Goal: Communication & Community: Answer question/provide support

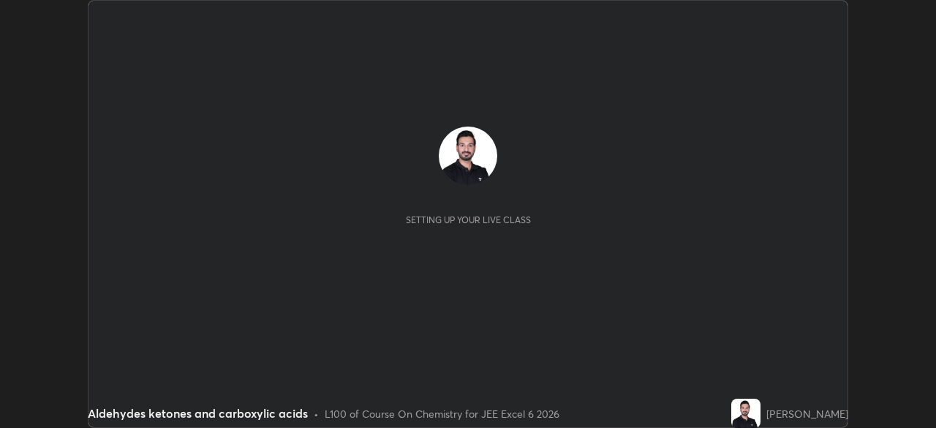
scroll to position [428, 935]
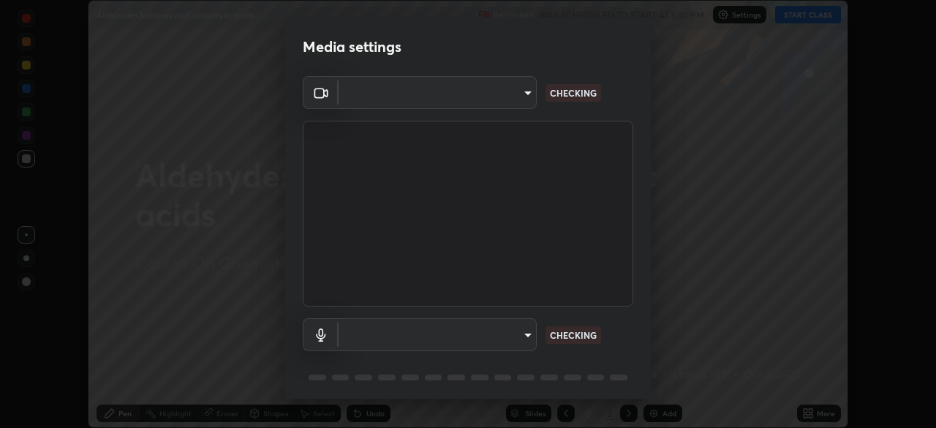
type input "9233a0e0a263b929919b735b0f084d3bf96293af2dbdf5f4a7f48b79dee29d39"
click at [651, 357] on div "Media settings OBS Virtual Camera 9233a0e0a263b929919b735b0f084d3bf96293af2dbdf…" at bounding box center [468, 214] width 936 height 428
click at [645, 352] on div "OBS Virtual Camera 9233a0e0a263b929919b735b0f084d3bf96293af2dbdf5f4a7f48b79dee2…" at bounding box center [468, 240] width 366 height 328
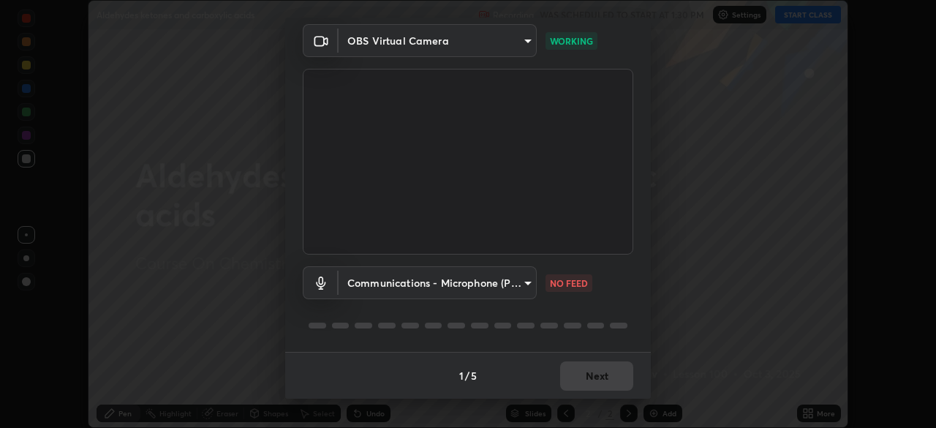
click at [512, 279] on body "Erase all Aldehydes ketones and carboxylic acids Recording WAS SCHEDULED TO STA…" at bounding box center [468, 214] width 936 height 428
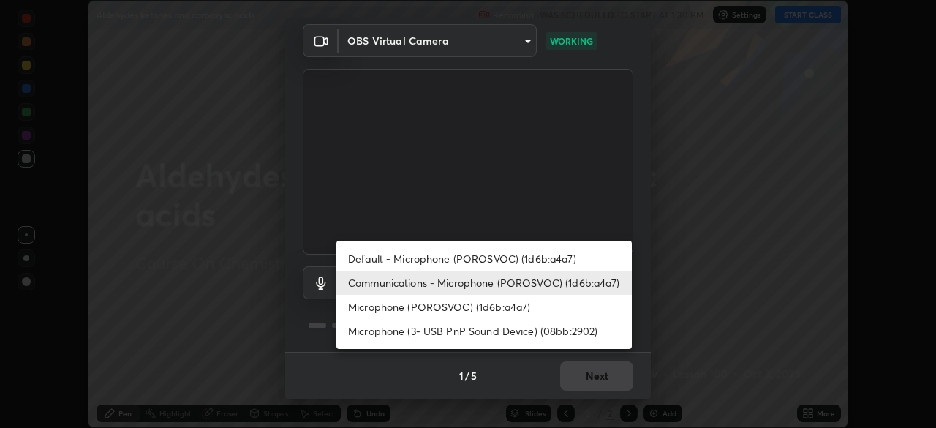
click at [485, 254] on li "Default - Microphone (POROSVOC) (1d6b:a4a7)" at bounding box center [483, 258] width 295 height 24
type input "default"
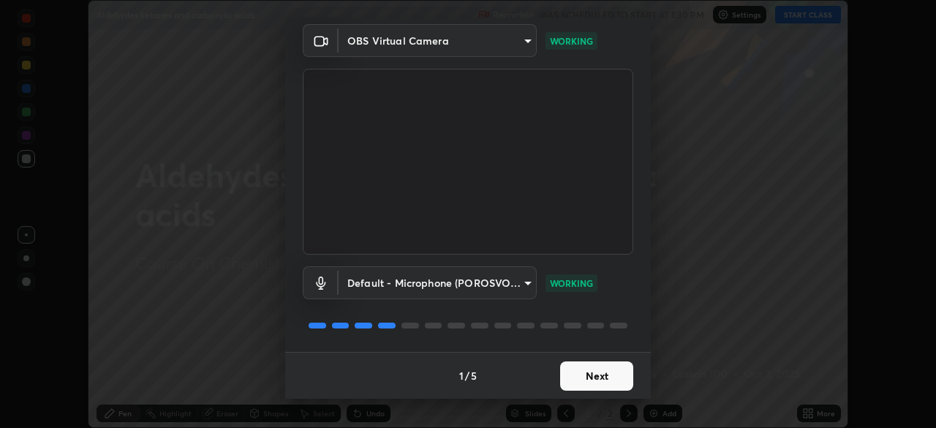
click at [589, 380] on button "Next" at bounding box center [596, 375] width 73 height 29
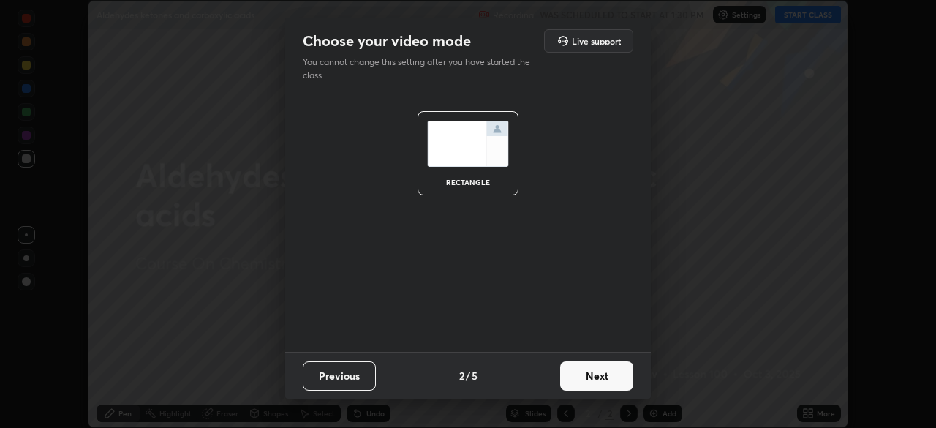
scroll to position [0, 0]
click at [598, 378] on button "Next" at bounding box center [596, 375] width 73 height 29
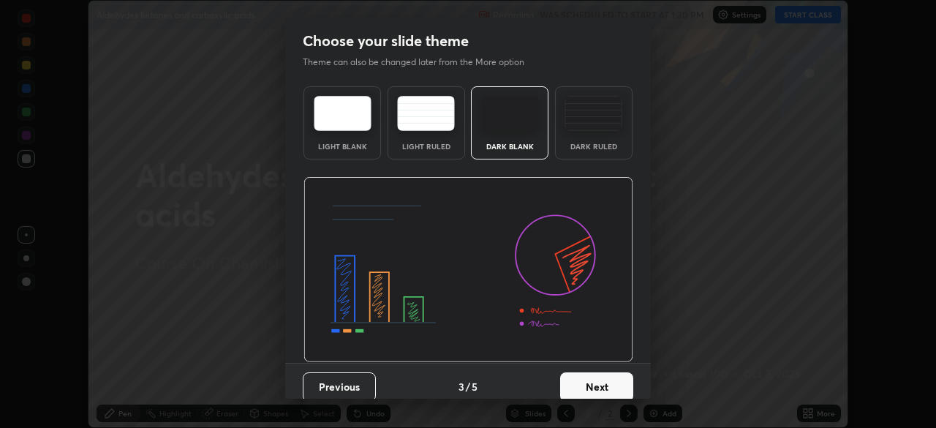
click at [611, 380] on button "Next" at bounding box center [596, 386] width 73 height 29
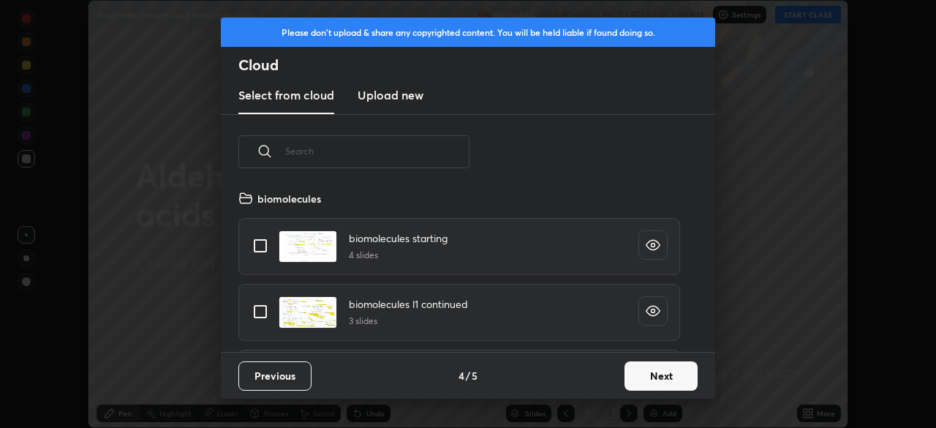
click at [638, 376] on button "Next" at bounding box center [660, 375] width 73 height 29
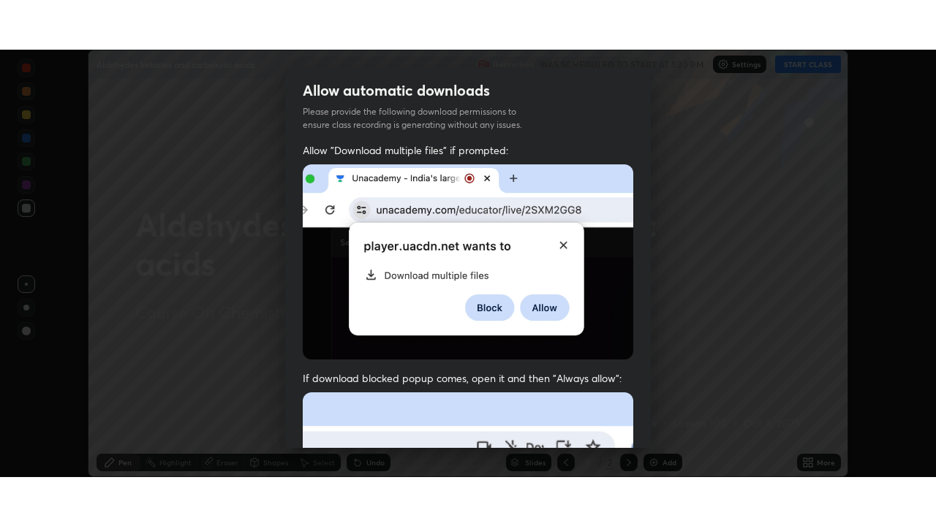
scroll to position [333, 0]
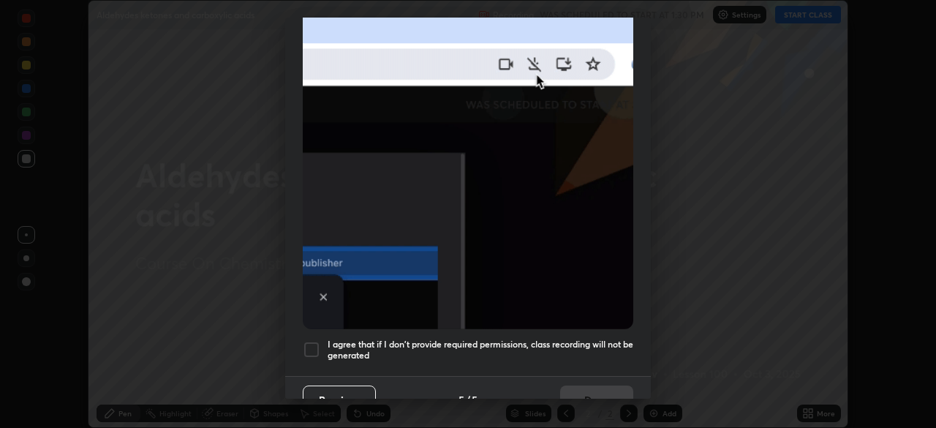
click at [314, 342] on div at bounding box center [312, 350] width 18 height 18
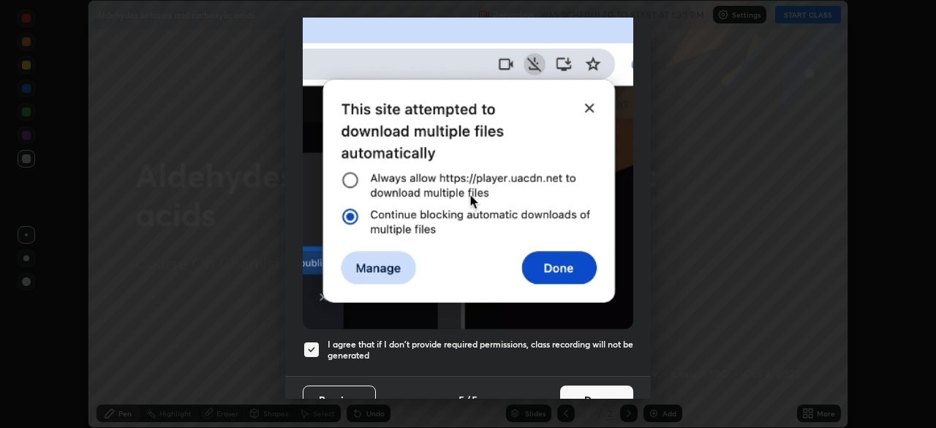
click at [575, 391] on button "Done" at bounding box center [596, 399] width 73 height 29
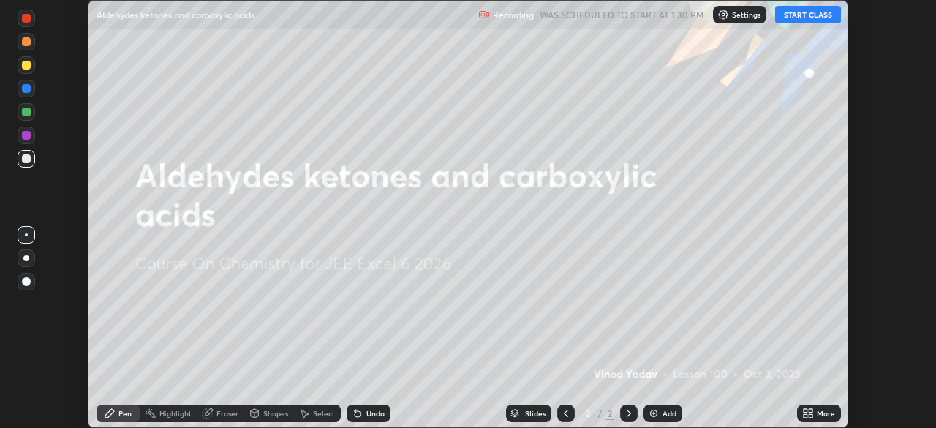
click at [811, 10] on button "START CLASS" at bounding box center [808, 15] width 66 height 18
click at [660, 412] on div "Add" at bounding box center [662, 413] width 39 height 18
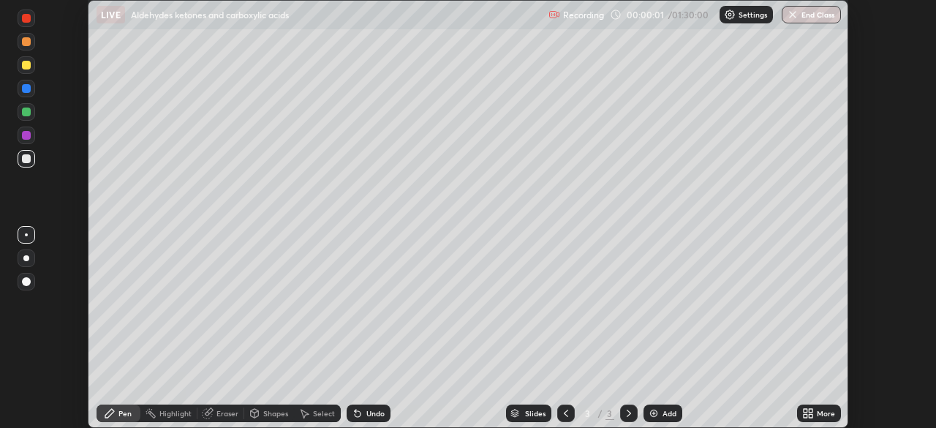
click at [810, 410] on icon at bounding box center [811, 411] width 4 height 4
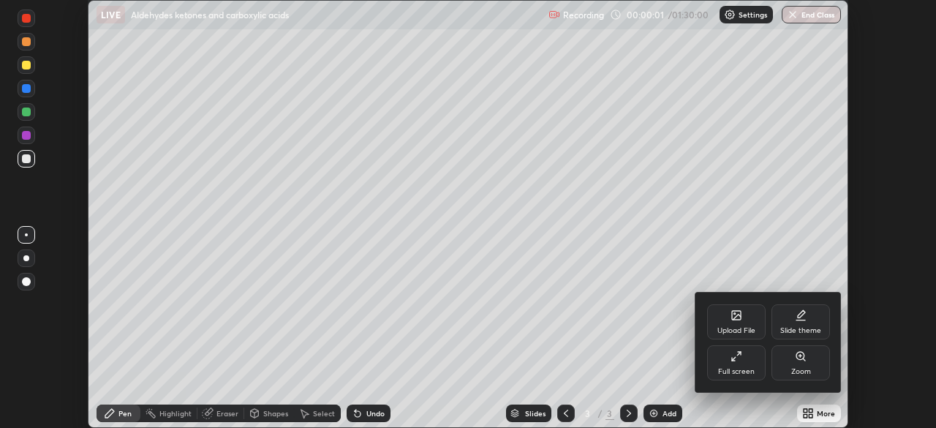
click at [739, 363] on div "Full screen" at bounding box center [736, 362] width 58 height 35
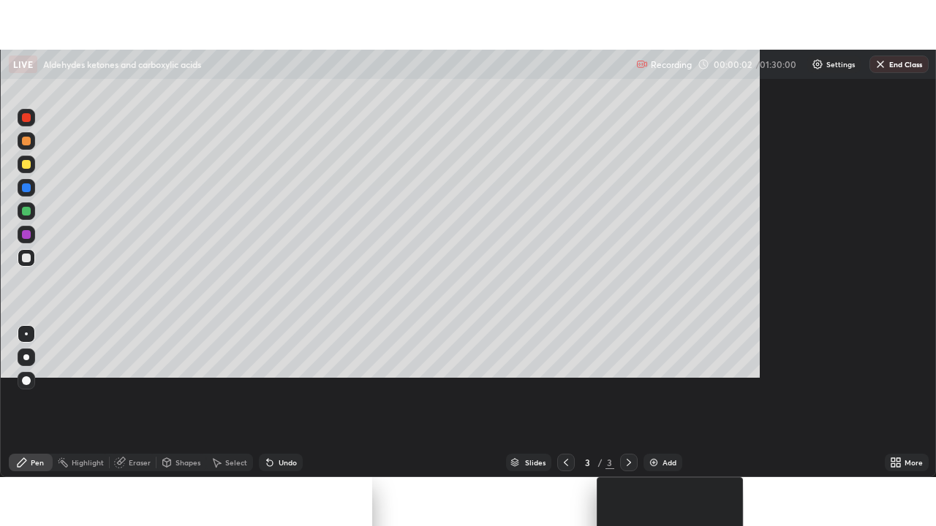
scroll to position [526, 936]
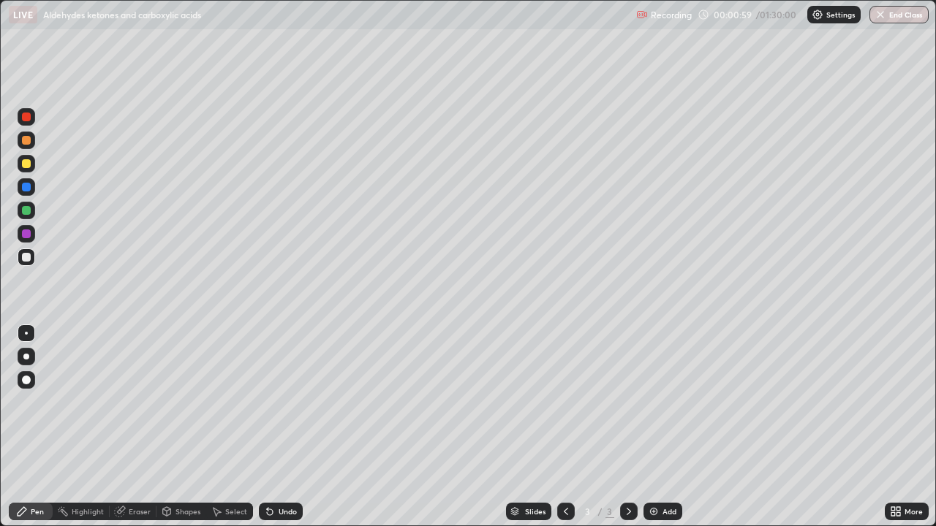
click at [28, 164] on div at bounding box center [26, 163] width 9 height 9
click at [30, 185] on div at bounding box center [26, 187] width 9 height 9
click at [29, 257] on div at bounding box center [26, 257] width 9 height 9
click at [23, 235] on div at bounding box center [26, 234] width 9 height 9
click at [22, 211] on div at bounding box center [26, 210] width 9 height 9
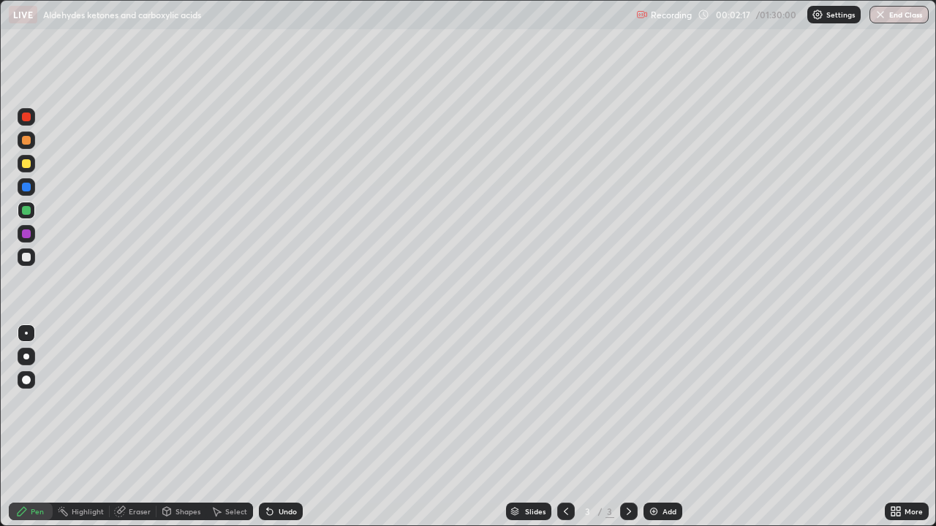
click at [25, 236] on div at bounding box center [26, 234] width 9 height 9
click at [26, 258] on div at bounding box center [26, 257] width 9 height 9
click at [27, 187] on div at bounding box center [26, 187] width 9 height 9
click at [29, 172] on div at bounding box center [27, 164] width 18 height 18
click at [24, 121] on div at bounding box center [26, 117] width 9 height 9
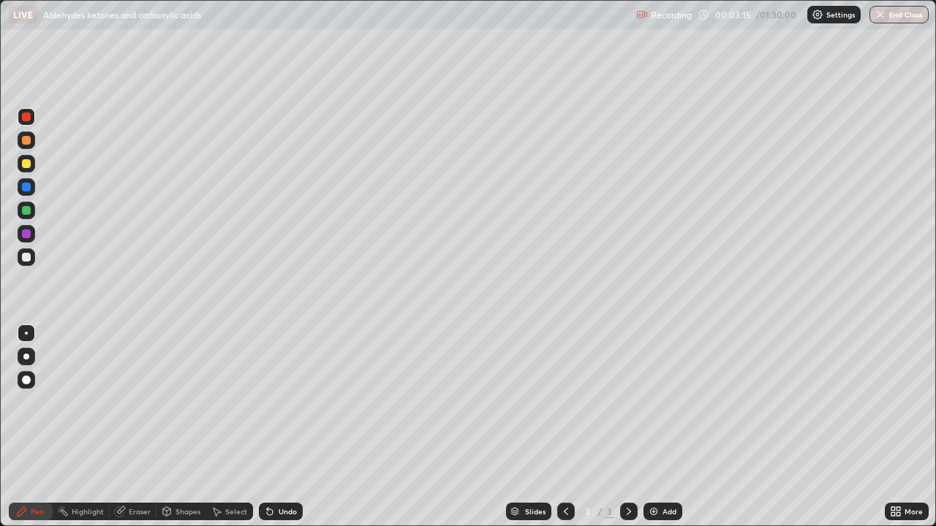
click at [662, 427] on div "Add" at bounding box center [669, 511] width 14 height 7
click at [564, 427] on icon at bounding box center [566, 511] width 4 height 7
click at [627, 427] on icon at bounding box center [629, 511] width 4 height 7
click at [26, 231] on div at bounding box center [26, 234] width 9 height 9
click at [23, 258] on div at bounding box center [26, 257] width 9 height 9
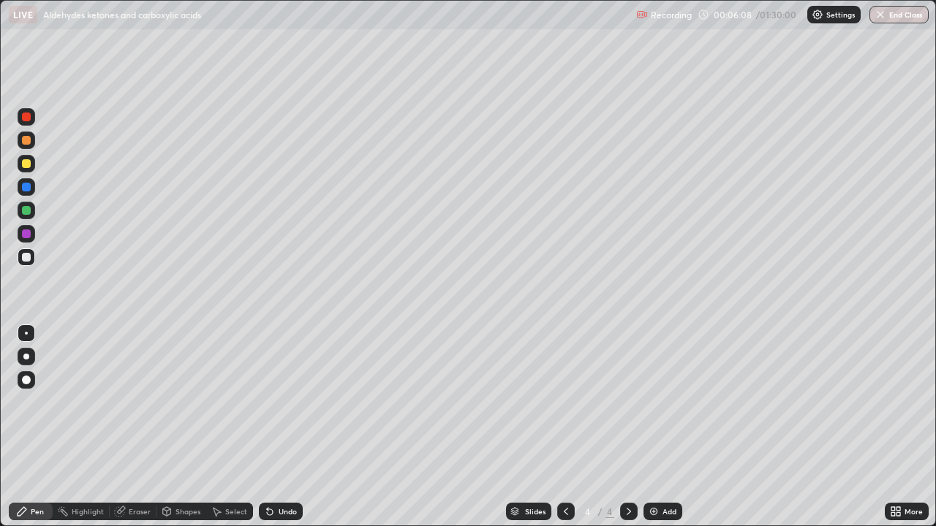
click at [26, 211] on div at bounding box center [26, 210] width 9 height 9
click at [30, 257] on div at bounding box center [26, 257] width 9 height 9
click at [28, 167] on div at bounding box center [26, 163] width 9 height 9
click at [27, 257] on div at bounding box center [26, 257] width 9 height 9
click at [26, 141] on div at bounding box center [26, 140] width 9 height 9
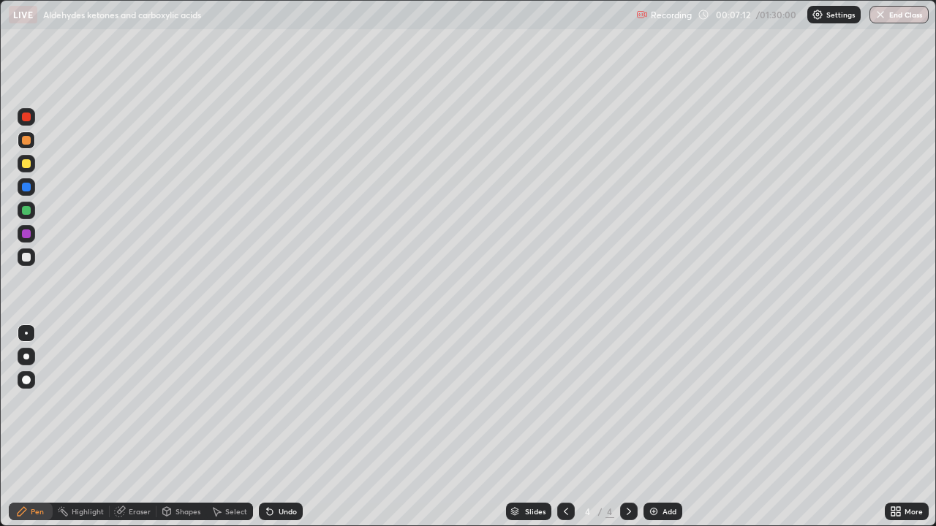
click at [661, 427] on div "Add" at bounding box center [662, 512] width 39 height 18
click at [568, 427] on icon at bounding box center [566, 512] width 12 height 12
click at [627, 427] on icon at bounding box center [629, 512] width 12 height 12
click at [567, 427] on icon at bounding box center [566, 512] width 12 height 12
click at [627, 427] on icon at bounding box center [629, 511] width 4 height 7
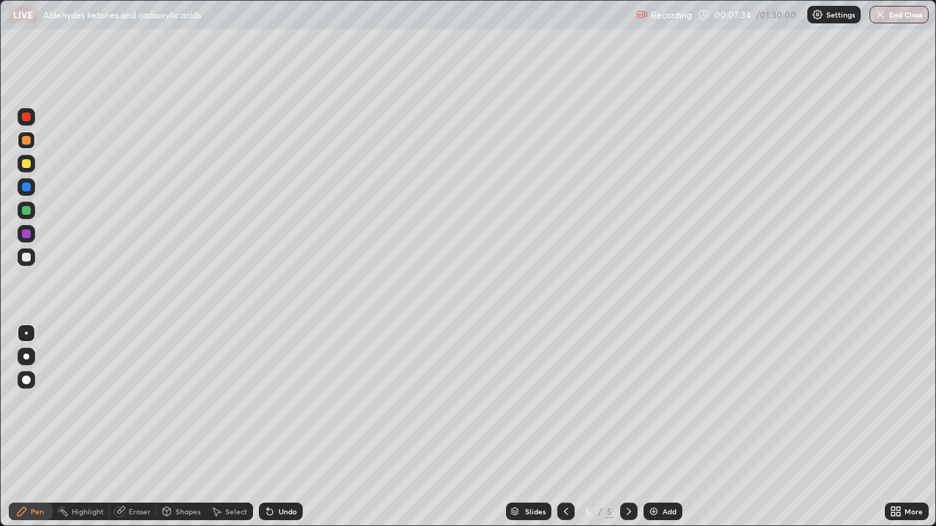
click at [30, 234] on div at bounding box center [26, 234] width 9 height 9
click at [562, 427] on icon at bounding box center [566, 512] width 12 height 12
click at [24, 212] on div at bounding box center [26, 210] width 9 height 9
click at [134, 427] on div "Eraser" at bounding box center [140, 511] width 22 height 7
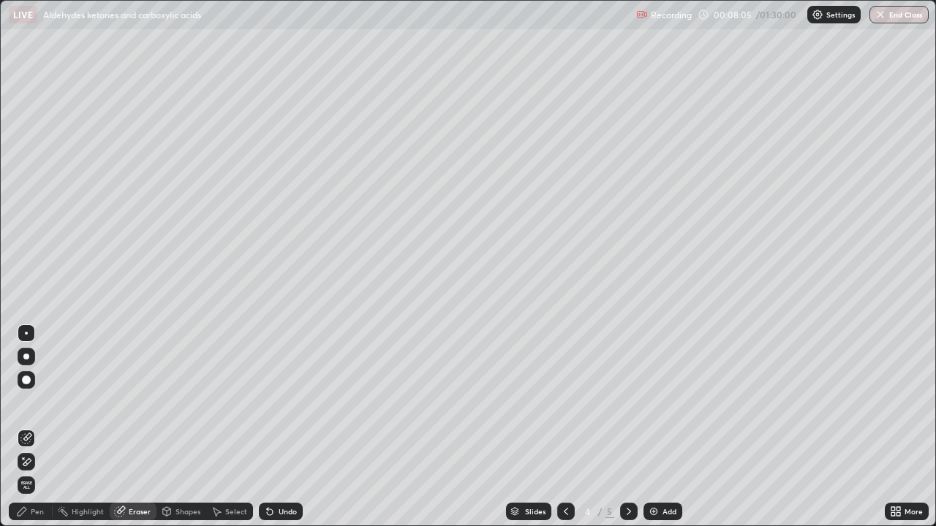
click at [45, 427] on div "Pen" at bounding box center [31, 512] width 44 height 18
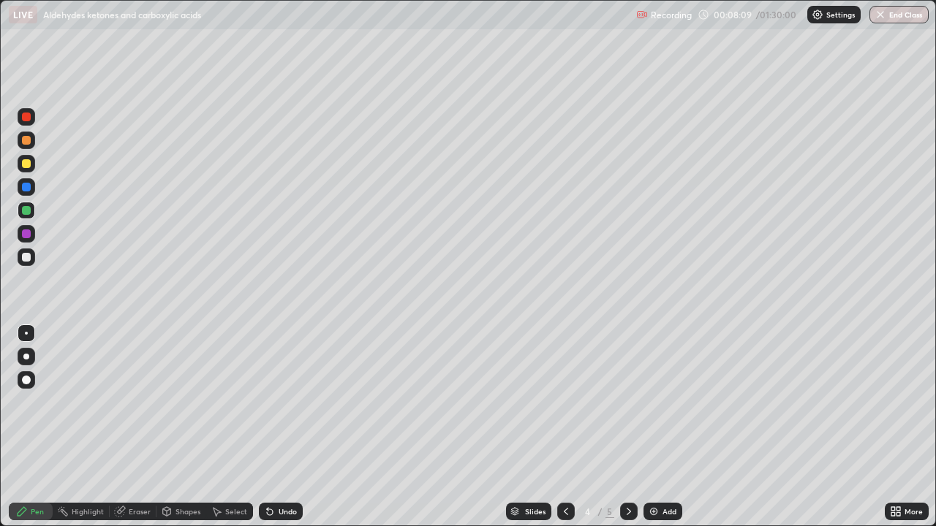
click at [627, 427] on icon at bounding box center [629, 512] width 12 height 12
click at [24, 167] on div at bounding box center [26, 163] width 9 height 9
click at [564, 427] on icon at bounding box center [566, 512] width 12 height 12
click at [627, 427] on icon at bounding box center [629, 512] width 12 height 12
click at [566, 427] on icon at bounding box center [566, 512] width 12 height 12
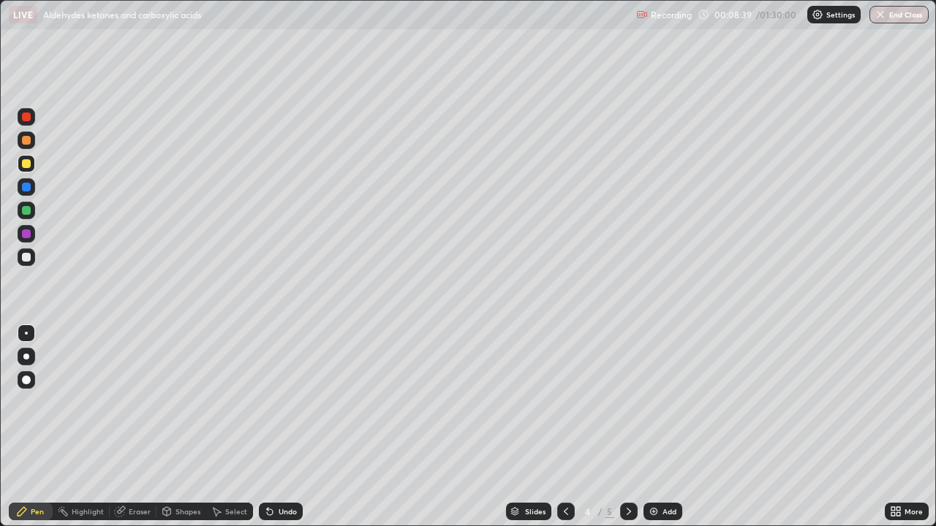
click at [25, 141] on div at bounding box center [26, 140] width 9 height 9
click at [625, 427] on icon at bounding box center [629, 512] width 12 height 12
click at [564, 427] on icon at bounding box center [566, 512] width 12 height 12
click at [627, 427] on icon at bounding box center [629, 512] width 12 height 12
click at [26, 189] on div at bounding box center [26, 187] width 9 height 9
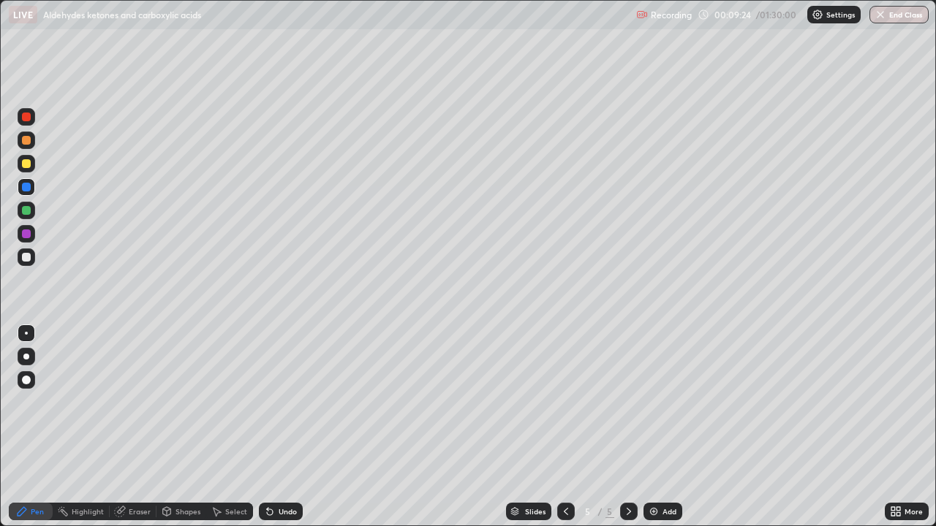
click at [656, 427] on img at bounding box center [654, 512] width 12 height 12
click at [23, 141] on div at bounding box center [26, 140] width 9 height 9
click at [564, 427] on icon at bounding box center [566, 511] width 4 height 7
click at [564, 427] on icon at bounding box center [566, 512] width 12 height 12
click at [621, 427] on div at bounding box center [629, 512] width 18 height 18
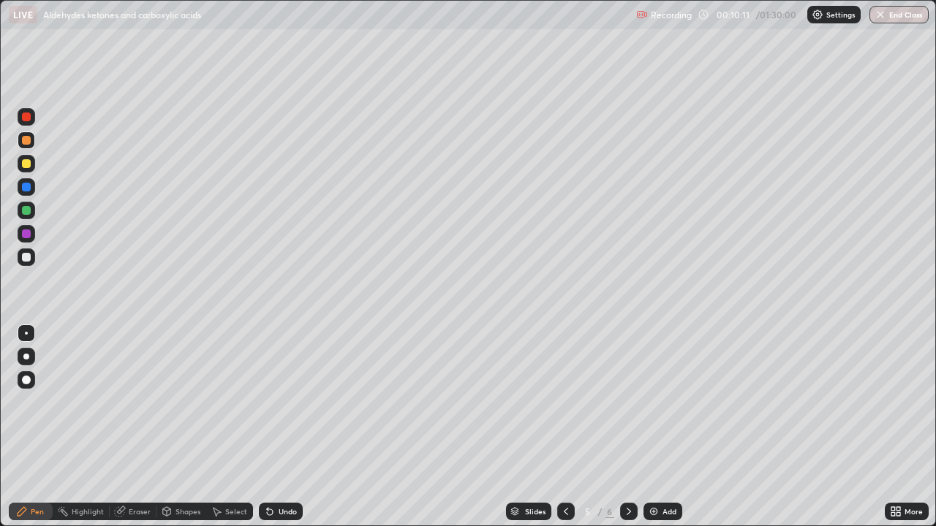
click at [627, 427] on icon at bounding box center [629, 512] width 12 height 12
click at [22, 209] on div at bounding box center [26, 210] width 9 height 9
click at [25, 164] on div at bounding box center [26, 163] width 9 height 9
click at [25, 146] on div at bounding box center [27, 141] width 18 height 18
click at [135, 427] on div "Eraser" at bounding box center [140, 511] width 22 height 7
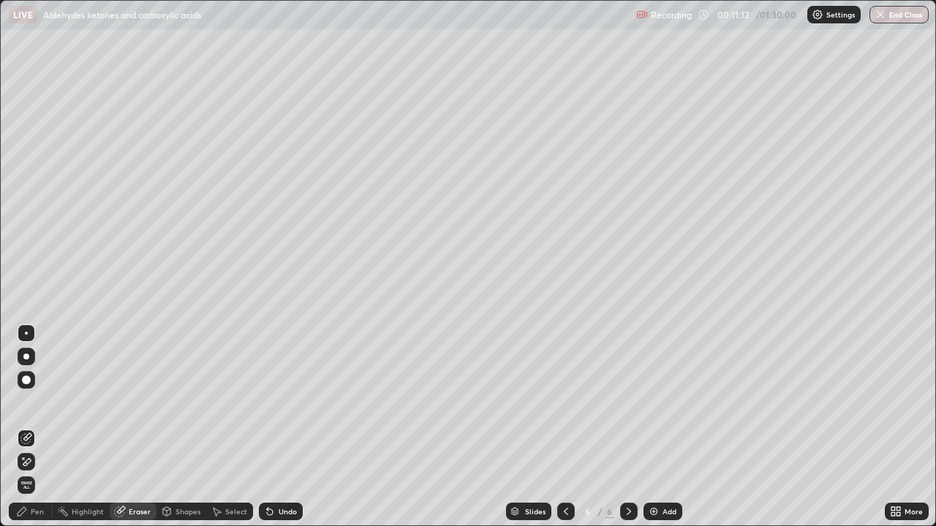
click at [37, 427] on div "Pen" at bounding box center [37, 511] width 13 height 7
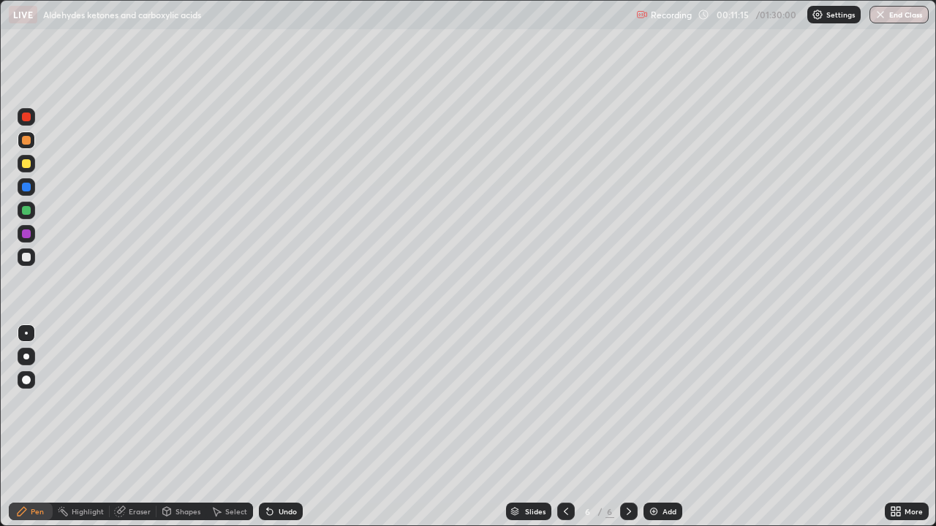
click at [27, 187] on div at bounding box center [26, 187] width 9 height 9
click at [663, 427] on div "Add" at bounding box center [669, 511] width 14 height 7
click at [563, 427] on icon at bounding box center [566, 512] width 12 height 12
click at [28, 140] on div at bounding box center [26, 140] width 9 height 9
click at [629, 427] on icon at bounding box center [629, 512] width 12 height 12
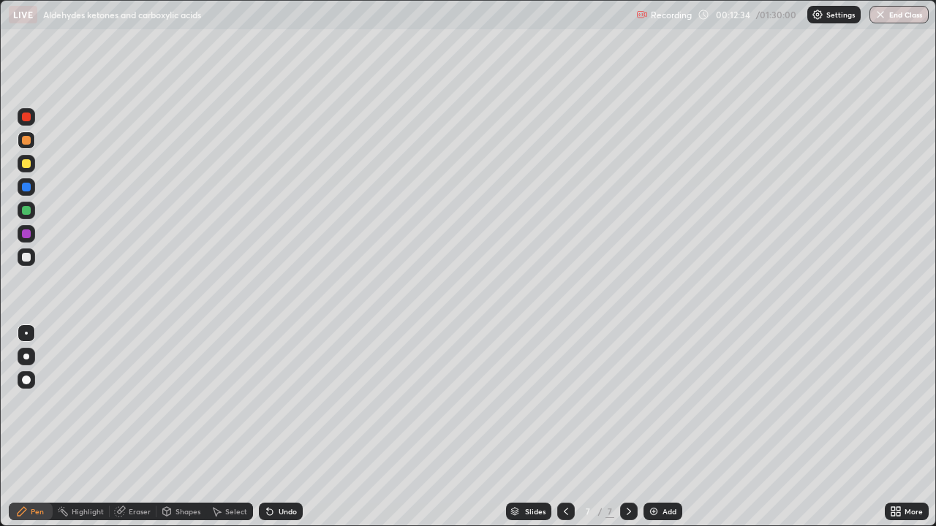
click at [563, 427] on icon at bounding box center [566, 512] width 12 height 12
click at [25, 234] on div at bounding box center [26, 234] width 9 height 9
click at [625, 427] on icon at bounding box center [629, 512] width 12 height 12
click at [28, 212] on div at bounding box center [26, 210] width 9 height 9
click at [26, 141] on div at bounding box center [26, 140] width 9 height 9
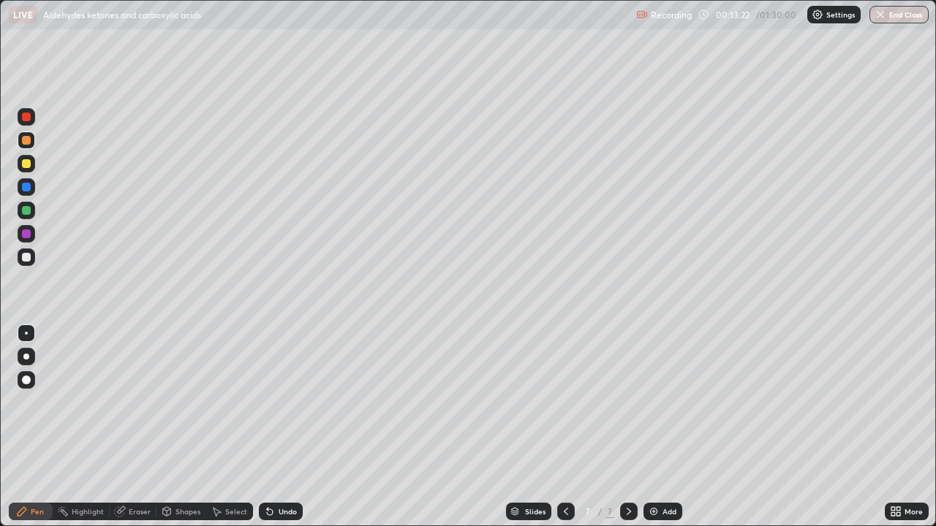
click at [565, 427] on icon at bounding box center [566, 512] width 12 height 12
click at [624, 427] on icon at bounding box center [629, 512] width 12 height 12
click at [563, 427] on icon at bounding box center [566, 512] width 12 height 12
click at [625, 427] on icon at bounding box center [629, 512] width 12 height 12
click at [664, 427] on div "Add" at bounding box center [669, 511] width 14 height 7
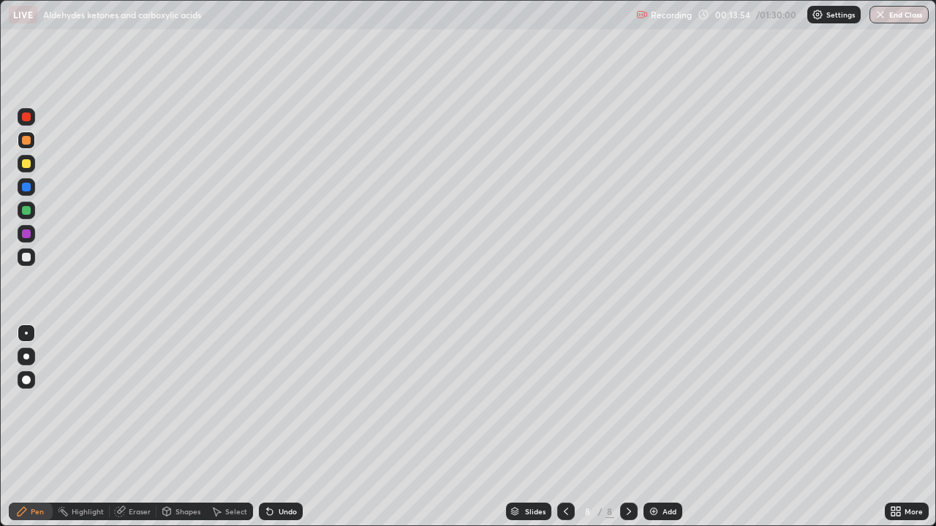
click at [25, 166] on div at bounding box center [26, 163] width 9 height 9
click at [564, 427] on icon at bounding box center [566, 512] width 12 height 12
click at [625, 427] on icon at bounding box center [629, 512] width 12 height 12
click at [557, 427] on div at bounding box center [566, 512] width 18 height 18
click at [621, 427] on div at bounding box center [629, 512] width 18 height 18
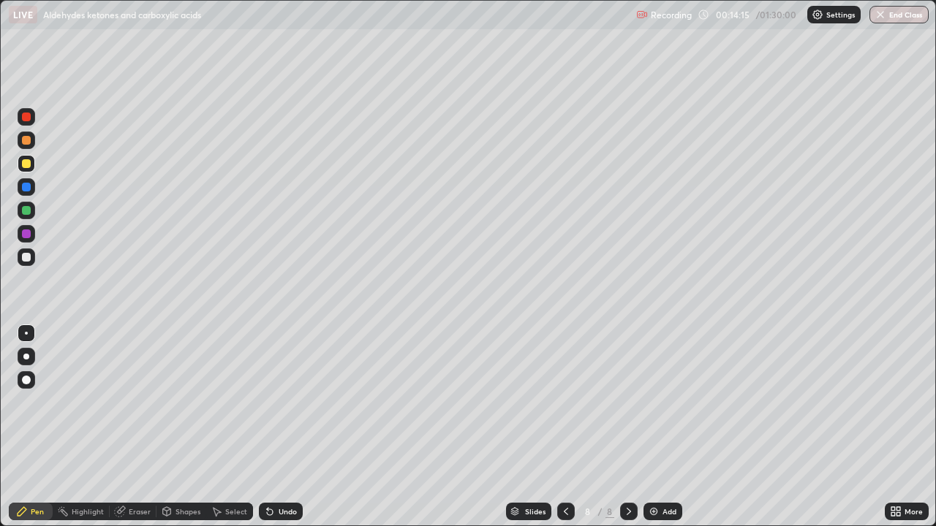
click at [564, 427] on icon at bounding box center [566, 512] width 12 height 12
click at [627, 427] on icon at bounding box center [629, 512] width 12 height 12
click at [26, 189] on div at bounding box center [26, 187] width 9 height 9
click at [564, 427] on icon at bounding box center [566, 512] width 12 height 12
click at [627, 427] on icon at bounding box center [629, 512] width 12 height 12
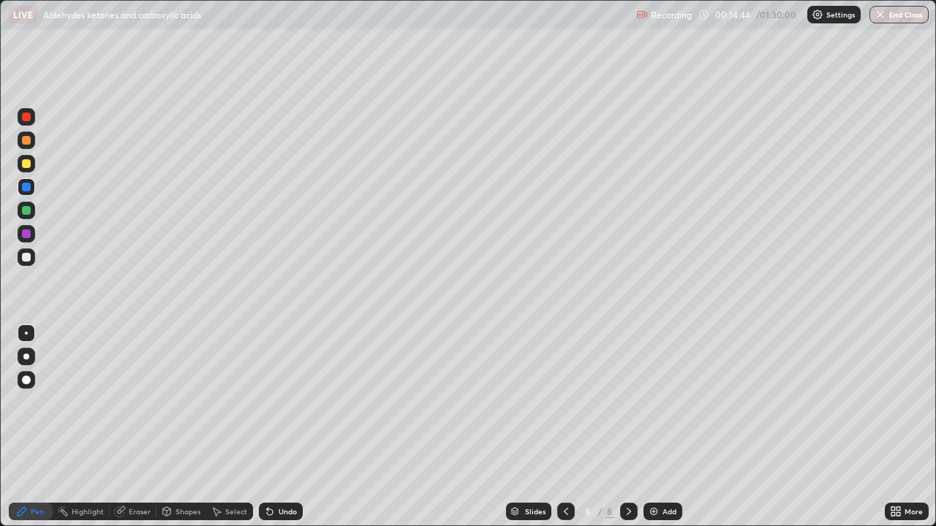
click at [563, 427] on icon at bounding box center [566, 512] width 12 height 12
click at [627, 427] on icon at bounding box center [629, 512] width 12 height 12
click at [563, 427] on icon at bounding box center [566, 512] width 12 height 12
click at [627, 427] on icon at bounding box center [629, 512] width 12 height 12
click at [564, 427] on icon at bounding box center [566, 512] width 12 height 12
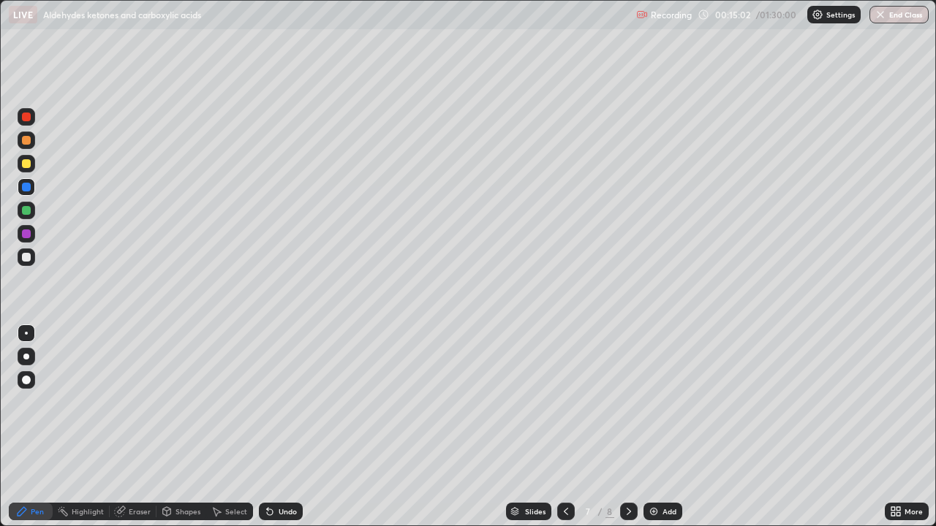
click at [26, 257] on div at bounding box center [26, 257] width 9 height 9
click at [624, 427] on div at bounding box center [629, 511] width 18 height 29
click at [28, 233] on div at bounding box center [26, 234] width 9 height 9
click at [564, 427] on icon at bounding box center [566, 512] width 12 height 12
click at [627, 427] on icon at bounding box center [629, 511] width 4 height 7
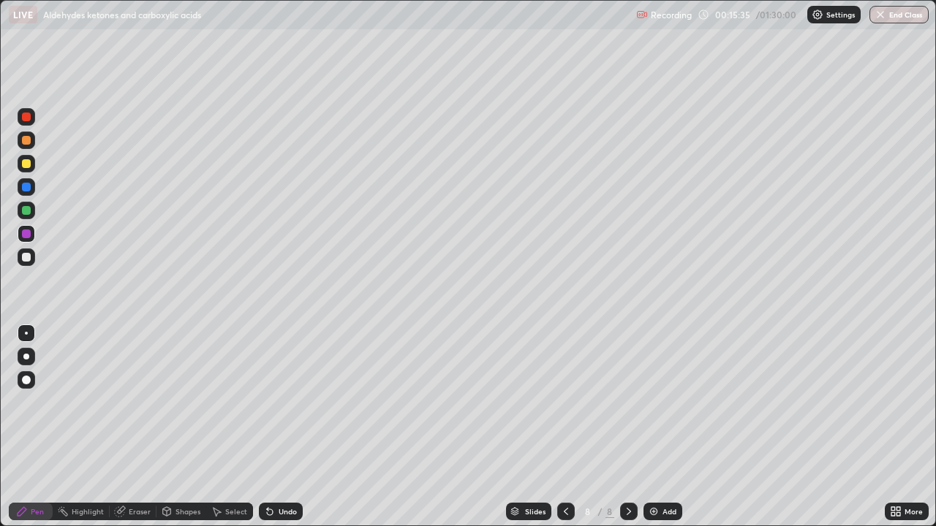
click at [24, 138] on div at bounding box center [26, 140] width 9 height 9
click at [563, 427] on icon at bounding box center [566, 512] width 12 height 12
click at [565, 427] on icon at bounding box center [566, 512] width 12 height 12
click at [564, 427] on icon at bounding box center [566, 512] width 12 height 12
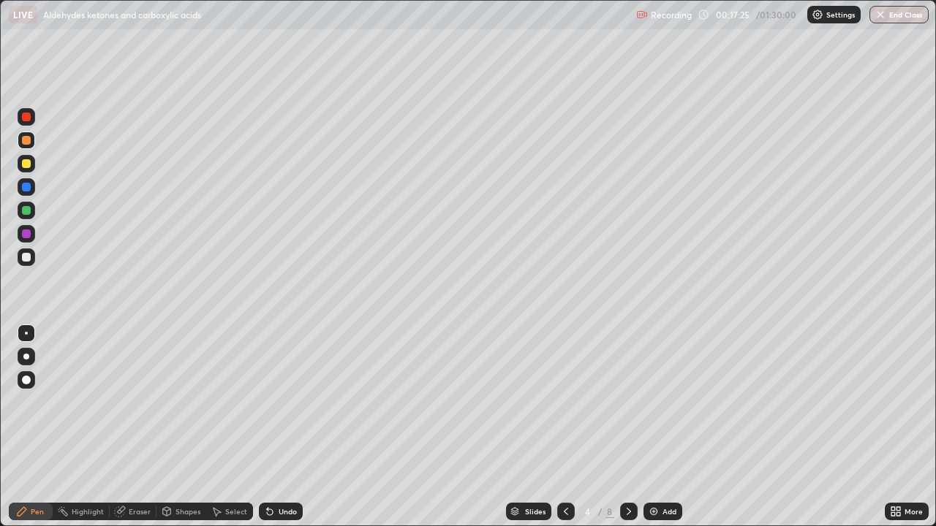
click at [627, 427] on icon at bounding box center [629, 512] width 12 height 12
click at [622, 427] on div at bounding box center [629, 512] width 18 height 18
click at [627, 427] on icon at bounding box center [629, 511] width 4 height 7
click at [566, 427] on icon at bounding box center [566, 512] width 12 height 12
click at [627, 427] on icon at bounding box center [629, 512] width 12 height 12
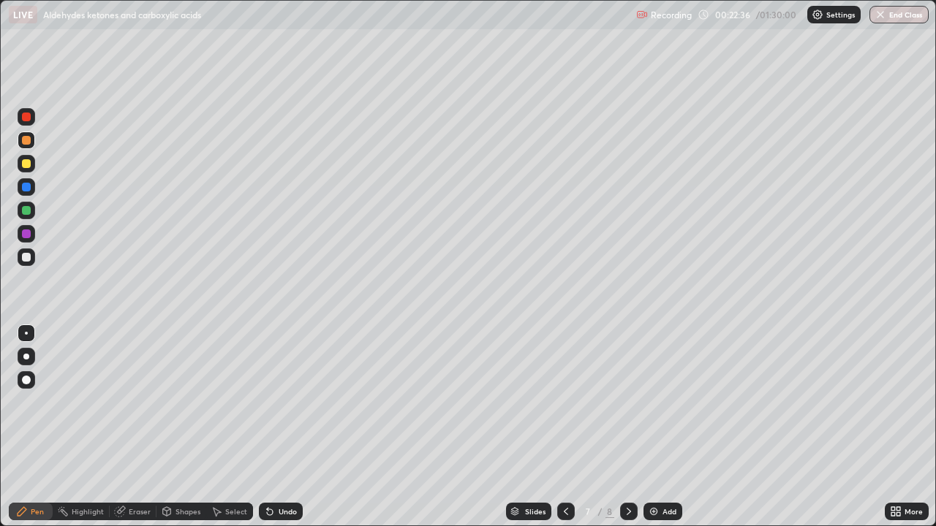
click at [625, 427] on icon at bounding box center [629, 512] width 12 height 12
click at [662, 427] on div "Add" at bounding box center [669, 511] width 14 height 7
click at [25, 165] on div at bounding box center [26, 163] width 9 height 9
click at [25, 210] on div at bounding box center [26, 210] width 9 height 9
click at [24, 186] on div at bounding box center [26, 187] width 9 height 9
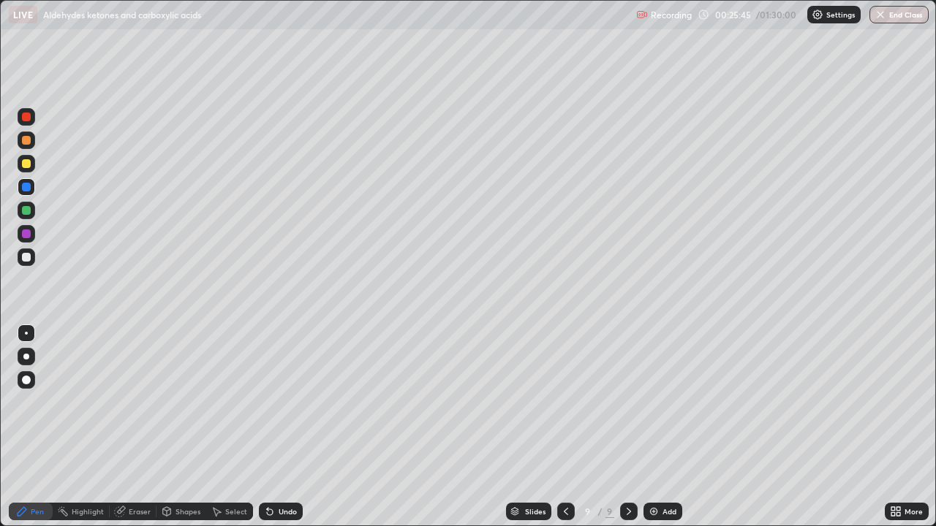
click at [20, 162] on div at bounding box center [27, 164] width 18 height 18
click at [26, 120] on div at bounding box center [26, 117] width 9 height 9
click at [26, 211] on div at bounding box center [26, 210] width 9 height 9
click at [23, 235] on div at bounding box center [26, 234] width 9 height 9
click at [660, 427] on div "Add" at bounding box center [662, 512] width 39 height 18
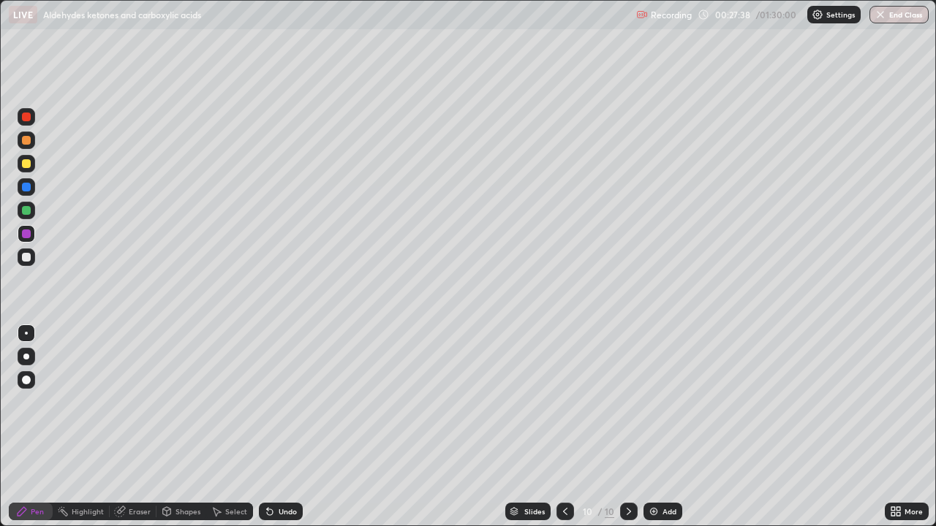
click at [28, 184] on div at bounding box center [26, 187] width 9 height 9
click at [28, 166] on div at bounding box center [26, 163] width 9 height 9
click at [136, 427] on div "Eraser" at bounding box center [140, 511] width 22 height 7
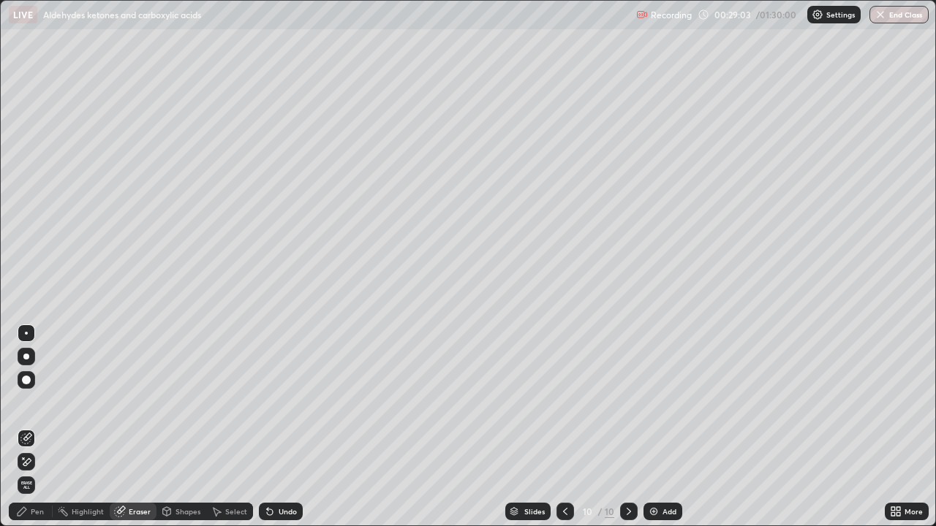
click at [42, 427] on div "Pen" at bounding box center [37, 511] width 13 height 7
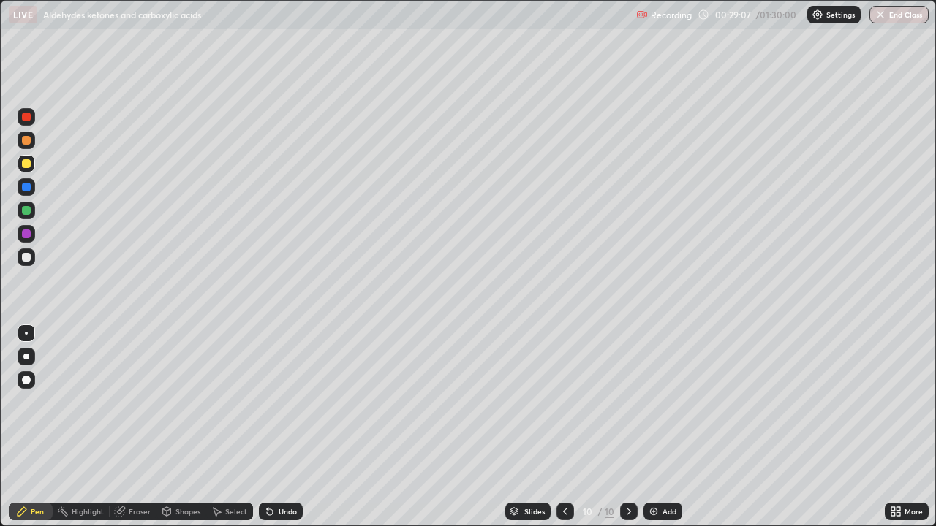
click at [23, 214] on div at bounding box center [27, 211] width 18 height 18
click at [25, 143] on div at bounding box center [26, 140] width 9 height 9
click at [673, 427] on div "Add" at bounding box center [669, 511] width 14 height 7
click at [26, 235] on div at bounding box center [26, 234] width 9 height 9
click at [564, 427] on icon at bounding box center [566, 512] width 12 height 12
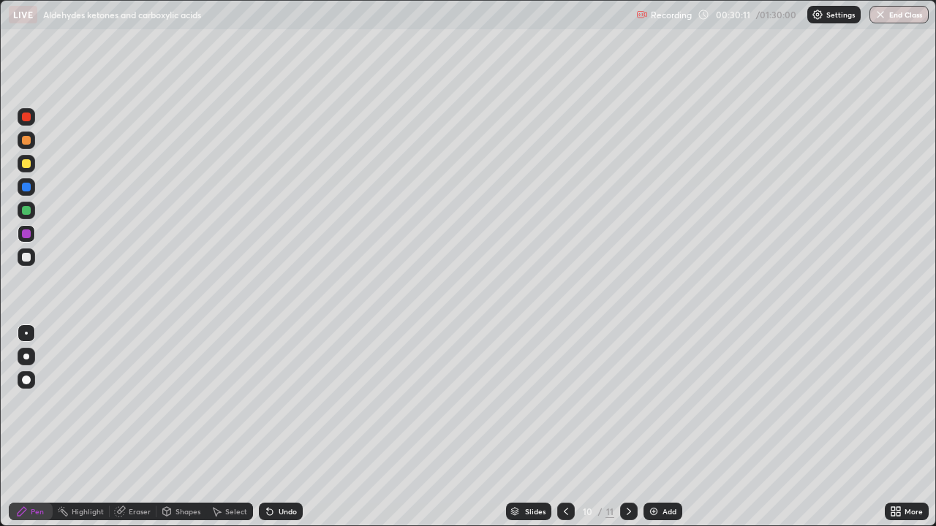
click at [564, 427] on icon at bounding box center [566, 512] width 12 height 12
click at [627, 427] on icon at bounding box center [629, 512] width 12 height 12
click at [567, 427] on icon at bounding box center [566, 512] width 12 height 12
click at [627, 427] on icon at bounding box center [629, 511] width 4 height 7
click at [620, 427] on div at bounding box center [629, 512] width 18 height 18
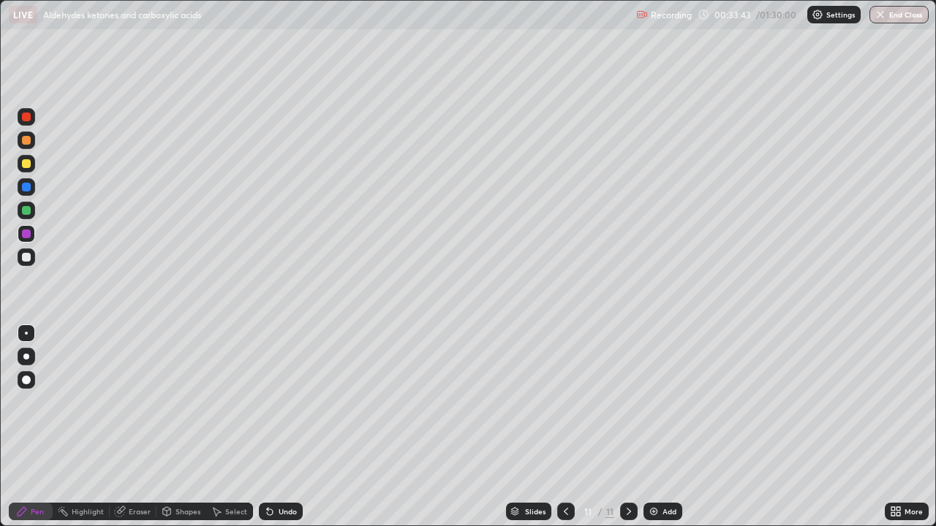
click at [25, 206] on div at bounding box center [26, 210] width 9 height 9
click at [136, 427] on div "Eraser" at bounding box center [133, 512] width 47 height 18
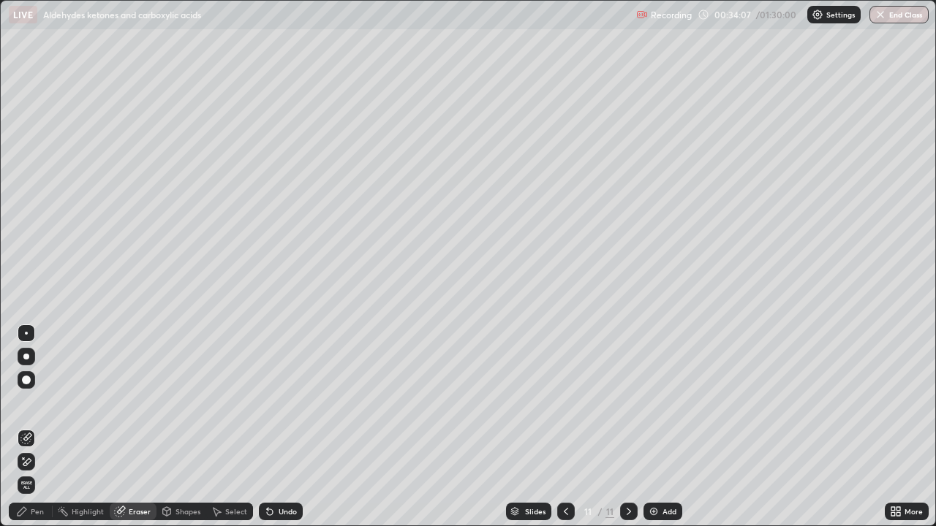
click at [42, 427] on div "Pen" at bounding box center [37, 511] width 13 height 7
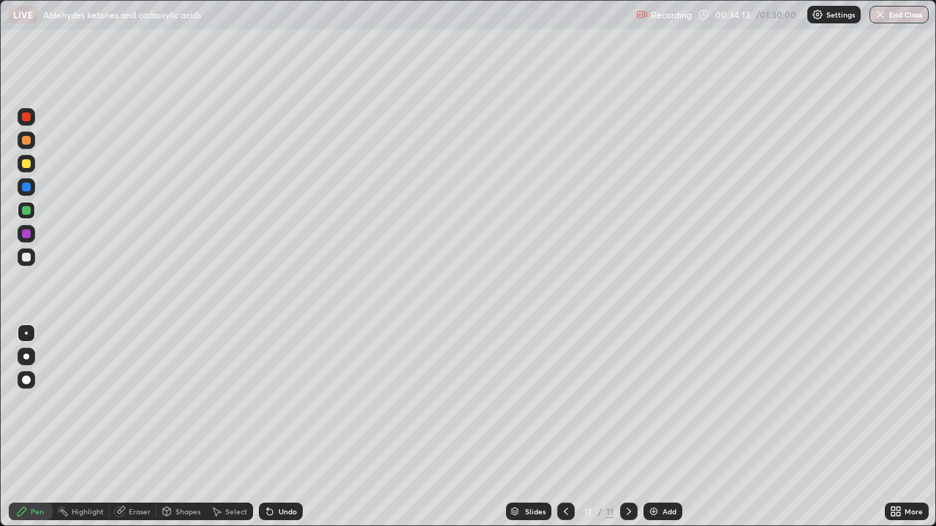
click at [138, 427] on div "Eraser" at bounding box center [140, 511] width 22 height 7
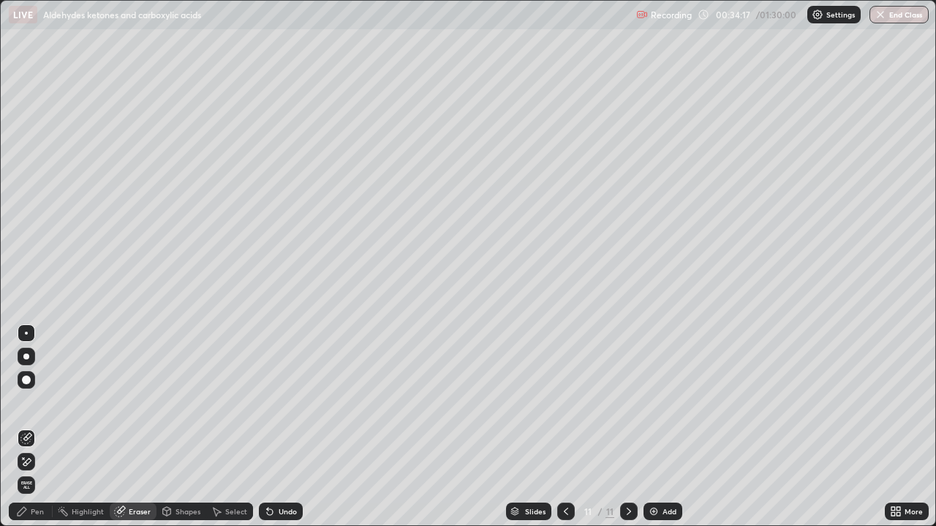
click at [37, 427] on div "Pen" at bounding box center [37, 511] width 13 height 7
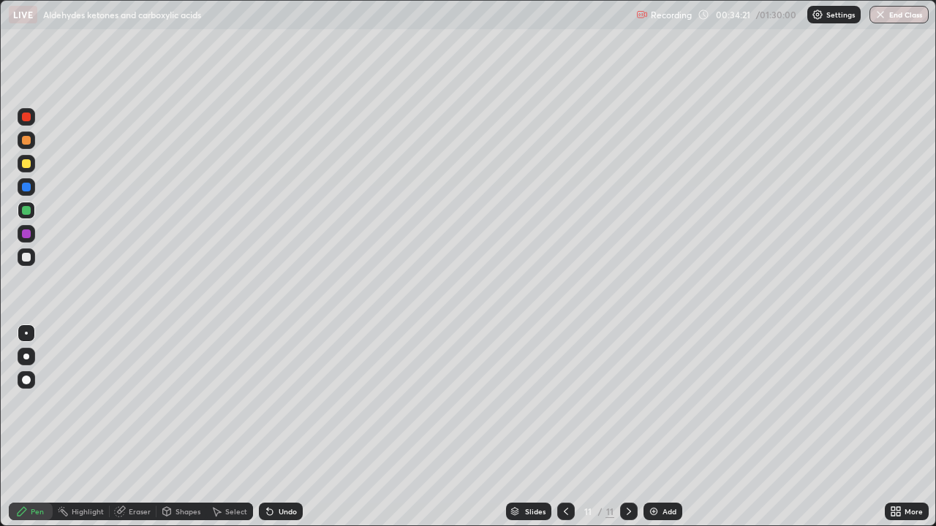
click at [139, 427] on div "Eraser" at bounding box center [140, 511] width 22 height 7
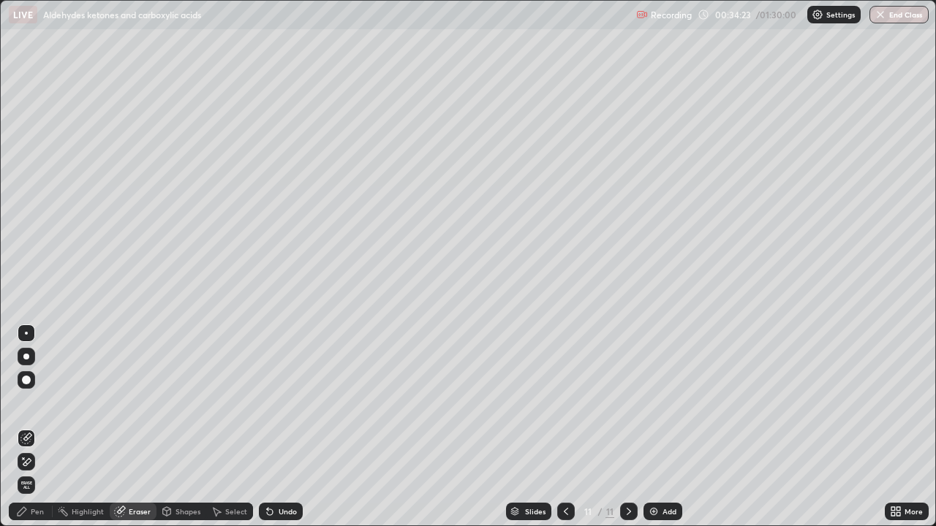
click at [42, 427] on div "Pen" at bounding box center [37, 511] width 13 height 7
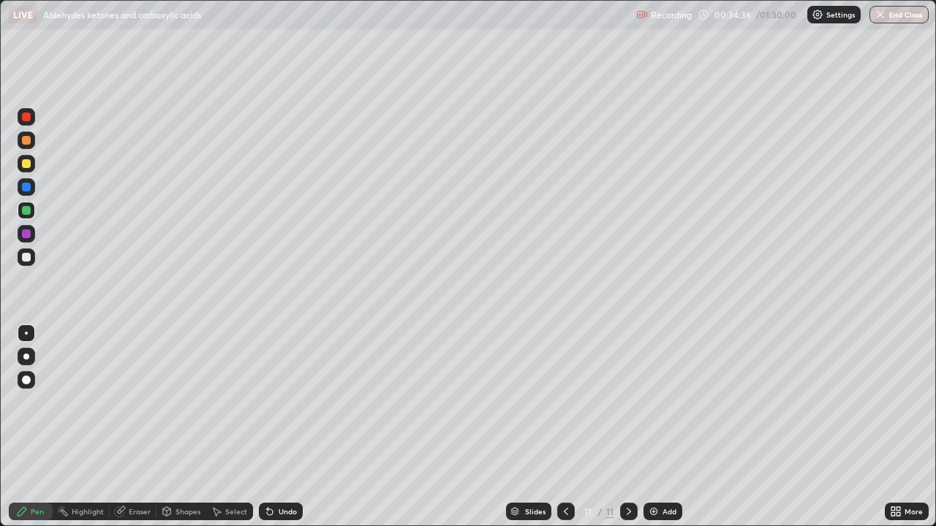
click at [24, 234] on div at bounding box center [26, 234] width 9 height 9
click at [28, 211] on div at bounding box center [26, 210] width 9 height 9
click at [23, 140] on div at bounding box center [26, 140] width 9 height 9
click at [139, 427] on div "Eraser" at bounding box center [140, 511] width 22 height 7
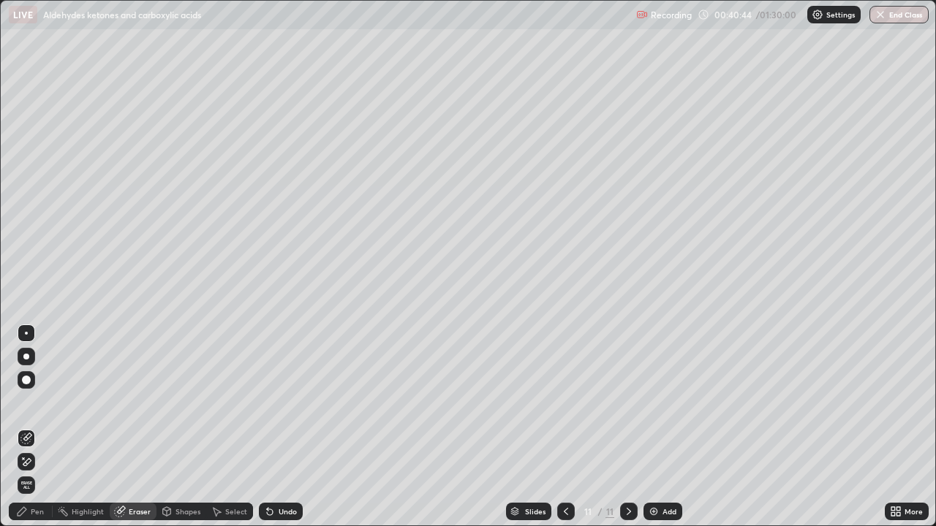
click at [42, 427] on div "Pen" at bounding box center [37, 511] width 13 height 7
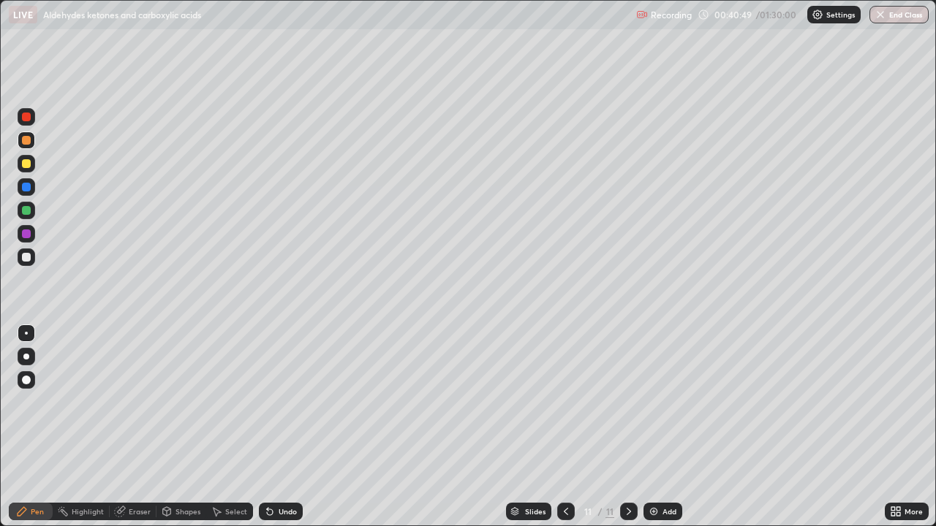
click at [25, 257] on div at bounding box center [26, 257] width 9 height 9
click at [668, 427] on div "Add" at bounding box center [662, 512] width 39 height 18
click at [564, 427] on icon at bounding box center [566, 512] width 12 height 12
click at [620, 427] on div at bounding box center [629, 512] width 18 height 18
click at [23, 164] on div at bounding box center [26, 163] width 9 height 9
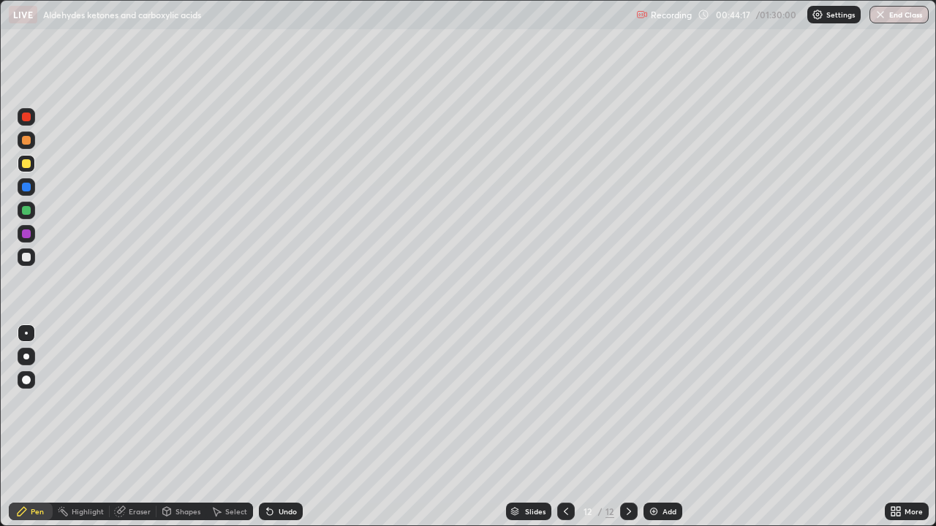
click at [140, 427] on div "Eraser" at bounding box center [140, 511] width 22 height 7
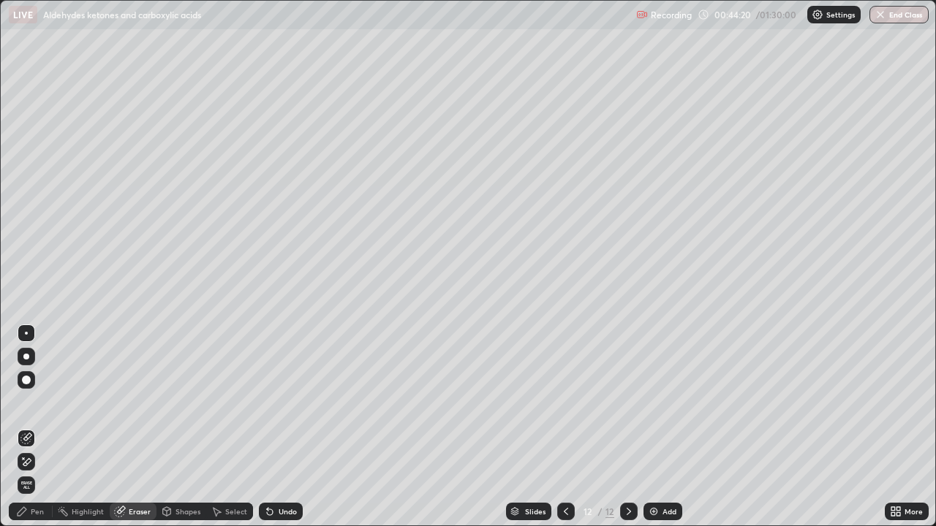
click at [43, 427] on div "Pen" at bounding box center [37, 511] width 13 height 7
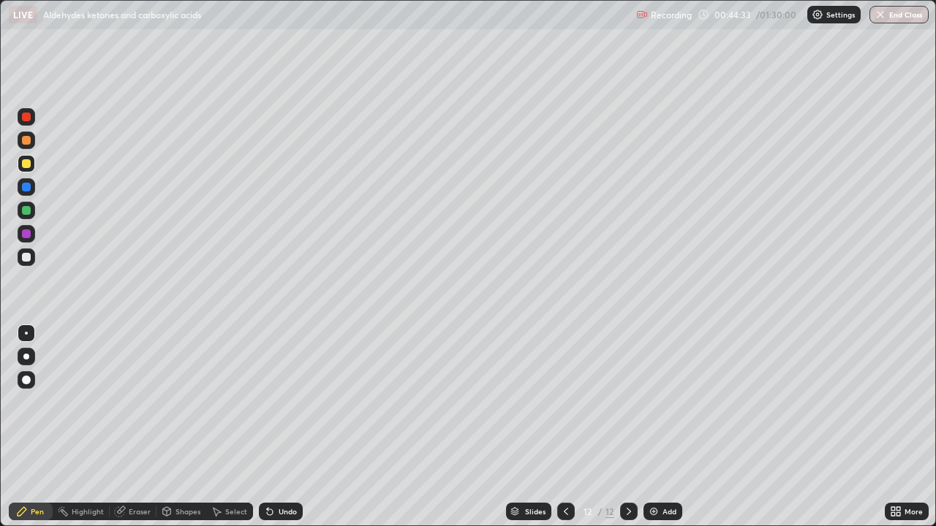
click at [137, 427] on div "Eraser" at bounding box center [140, 511] width 22 height 7
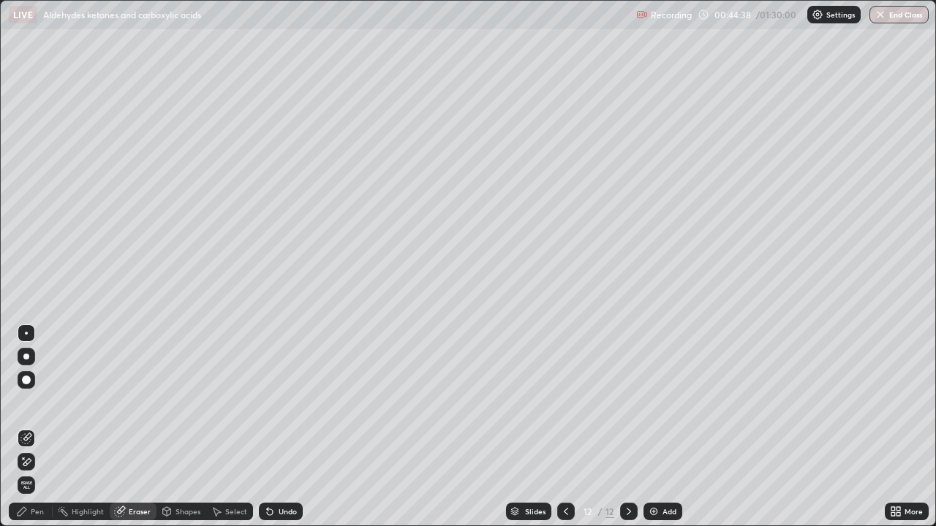
click at [39, 427] on div "Pen" at bounding box center [37, 511] width 13 height 7
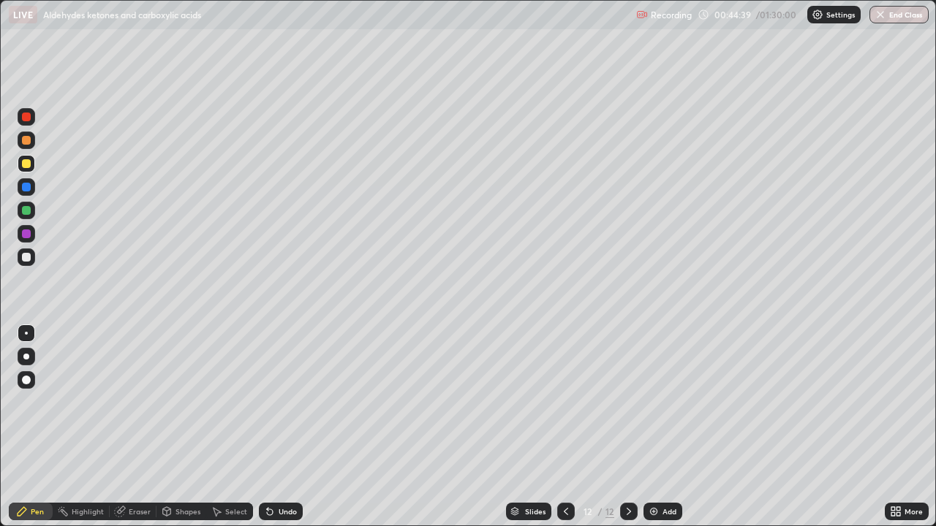
click at [27, 234] on div at bounding box center [26, 234] width 9 height 9
click at [662, 427] on div "Add" at bounding box center [669, 511] width 14 height 7
click at [23, 211] on div at bounding box center [26, 210] width 9 height 9
click at [28, 163] on div at bounding box center [26, 163] width 9 height 9
click at [133, 427] on div "Eraser" at bounding box center [140, 511] width 22 height 7
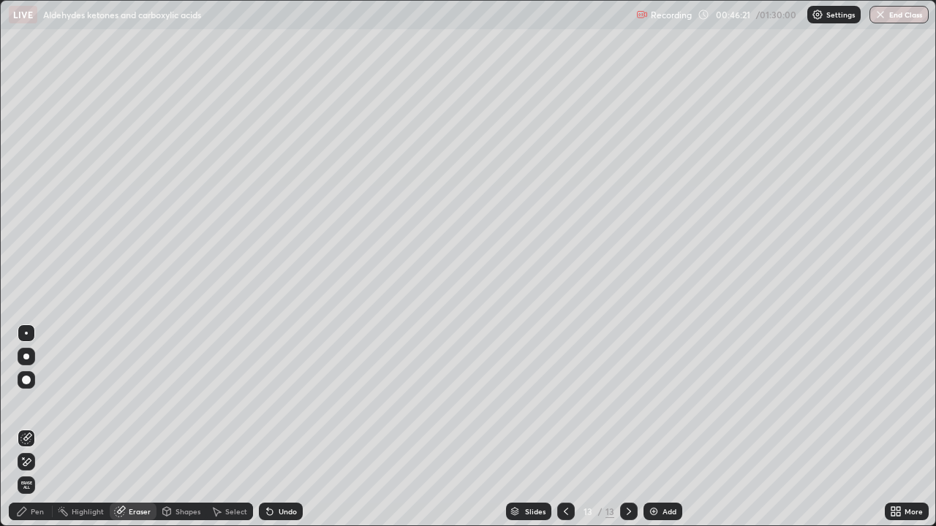
click at [34, 427] on div "Pen" at bounding box center [37, 511] width 13 height 7
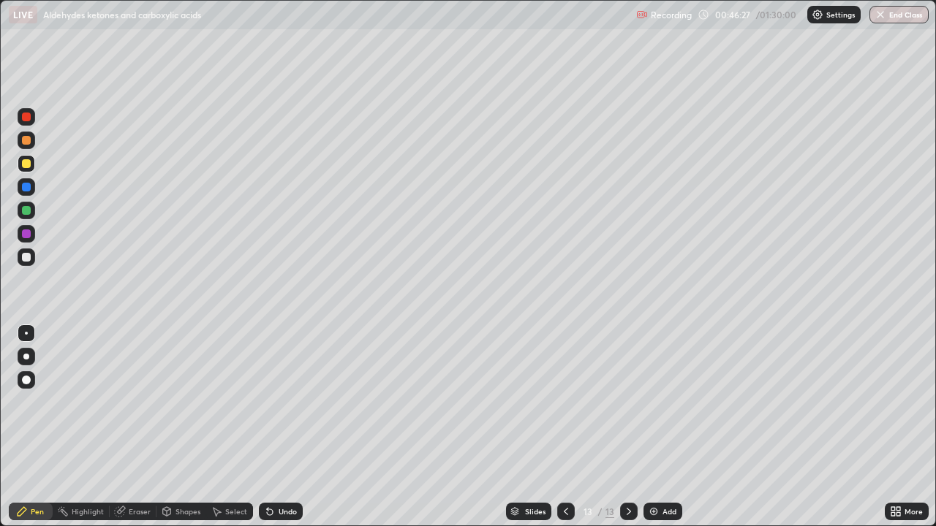
click at [23, 140] on div at bounding box center [26, 140] width 9 height 9
click at [141, 427] on div "Eraser" at bounding box center [140, 511] width 22 height 7
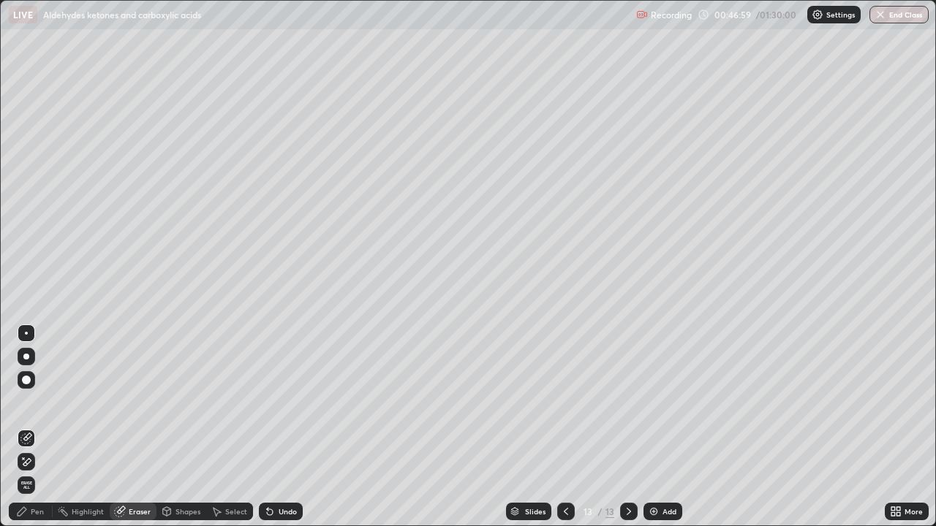
click at [37, 427] on div "Pen" at bounding box center [37, 511] width 13 height 7
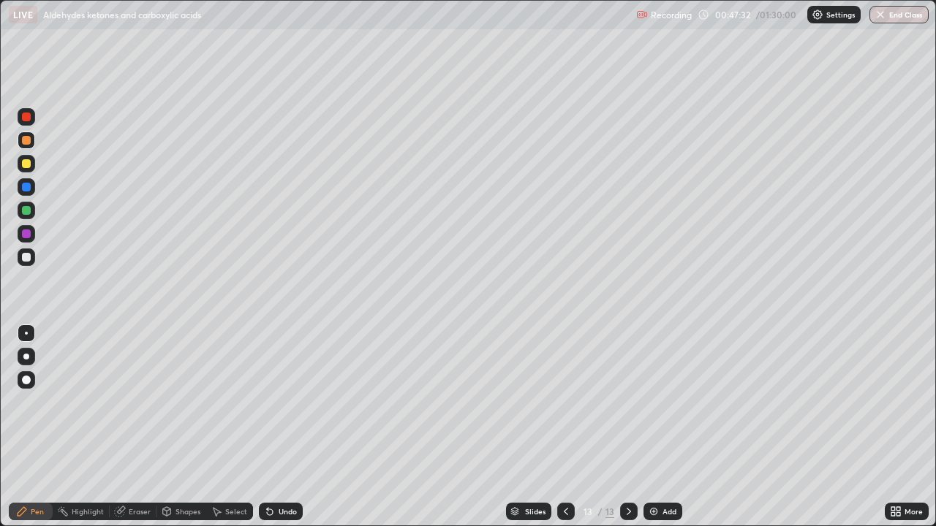
click at [23, 165] on div at bounding box center [26, 163] width 9 height 9
click at [23, 185] on div at bounding box center [26, 187] width 9 height 9
click at [24, 162] on div at bounding box center [26, 163] width 9 height 9
click at [26, 188] on div at bounding box center [26, 187] width 9 height 9
click at [670, 427] on div "Add" at bounding box center [669, 511] width 14 height 7
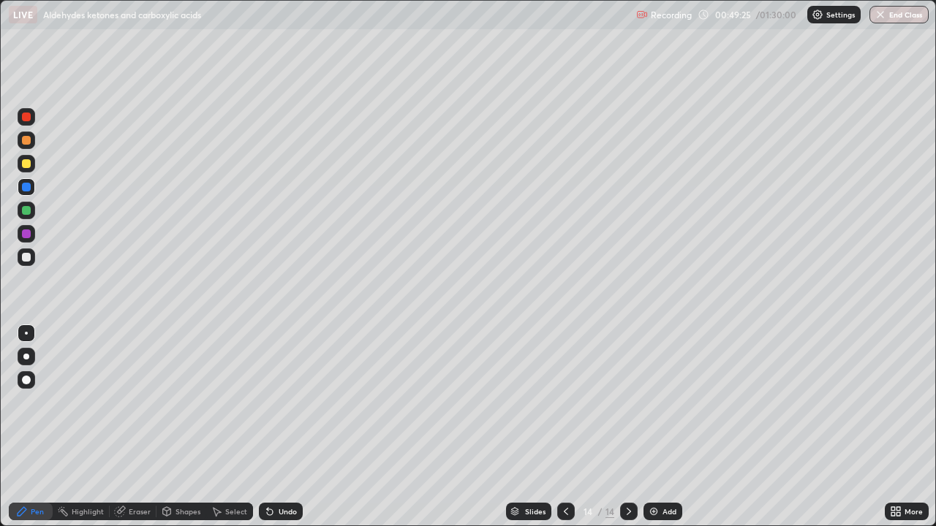
click at [562, 427] on icon at bounding box center [566, 512] width 12 height 12
click at [620, 427] on div at bounding box center [629, 512] width 18 height 18
click at [26, 211] on div at bounding box center [26, 210] width 9 height 9
click at [24, 192] on div at bounding box center [27, 187] width 18 height 18
click at [26, 165] on div at bounding box center [26, 163] width 9 height 9
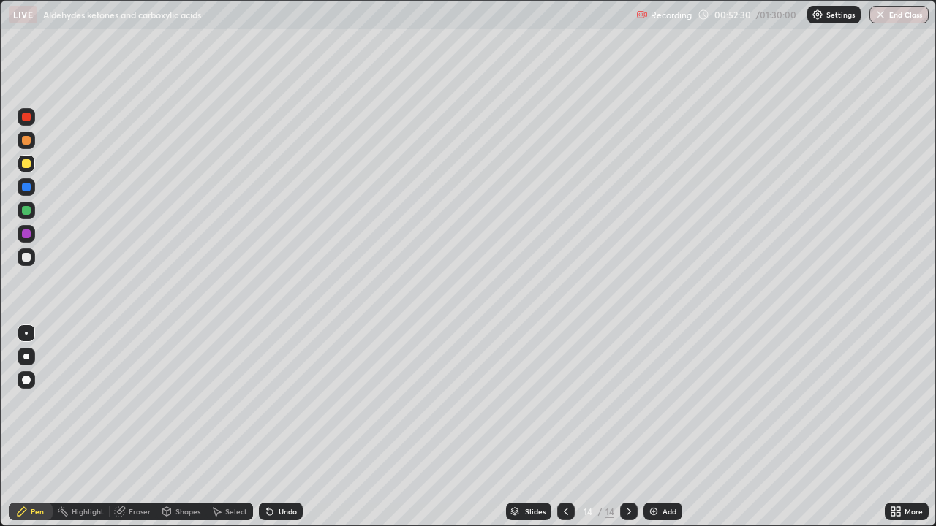
click at [23, 208] on div at bounding box center [26, 210] width 9 height 9
click at [24, 236] on div at bounding box center [26, 234] width 9 height 9
click at [27, 171] on div at bounding box center [27, 164] width 18 height 18
click at [139, 427] on div "Eraser" at bounding box center [140, 511] width 22 height 7
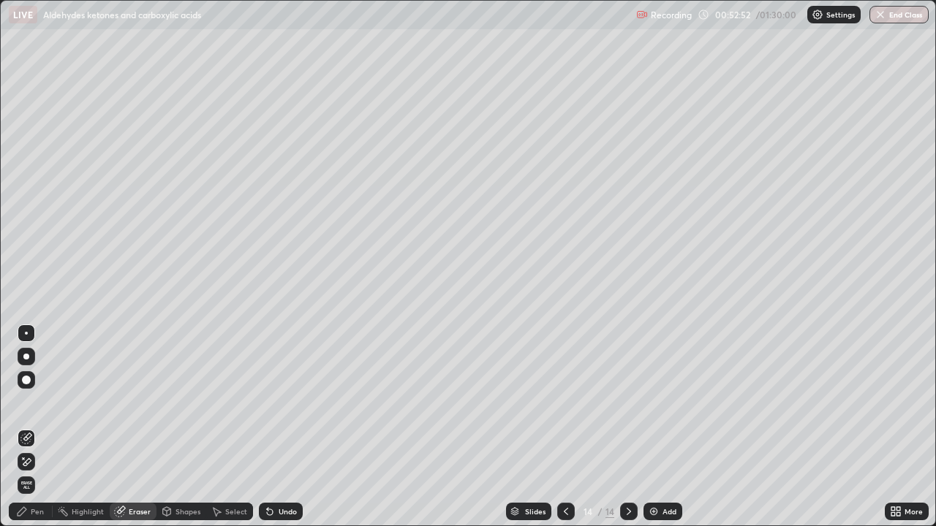
click at [40, 427] on div "Pen" at bounding box center [37, 511] width 13 height 7
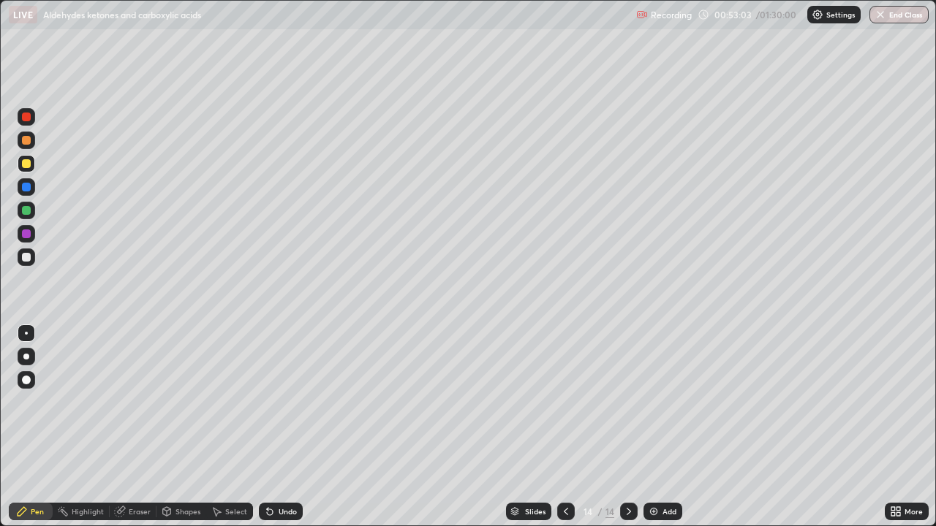
click at [25, 120] on div at bounding box center [26, 117] width 9 height 9
click at [654, 427] on img at bounding box center [654, 512] width 12 height 12
click at [564, 427] on icon at bounding box center [566, 512] width 12 height 12
click at [627, 427] on icon at bounding box center [629, 512] width 12 height 12
click at [28, 189] on div at bounding box center [26, 187] width 9 height 9
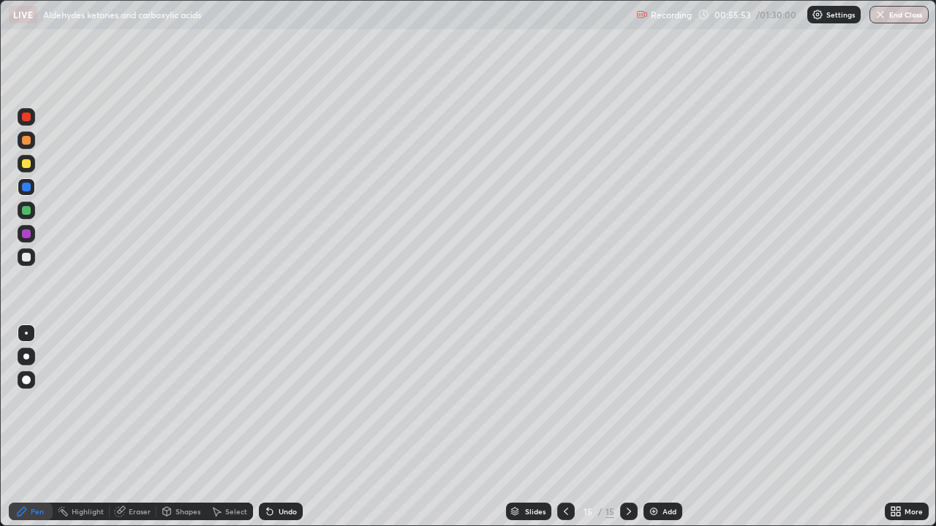
click at [29, 237] on div at bounding box center [26, 234] width 9 height 9
click at [25, 187] on div at bounding box center [26, 187] width 9 height 9
click at [26, 211] on div at bounding box center [26, 210] width 9 height 9
click at [660, 427] on div "Add" at bounding box center [662, 512] width 39 height 18
click at [26, 165] on div at bounding box center [26, 163] width 9 height 9
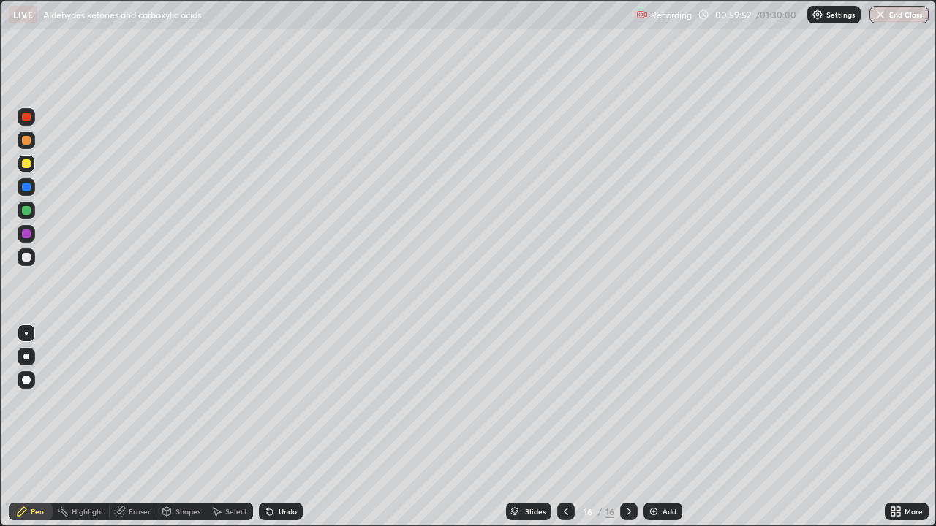
click at [26, 234] on div at bounding box center [26, 234] width 9 height 9
click at [136, 427] on div "Eraser" at bounding box center [133, 512] width 47 height 18
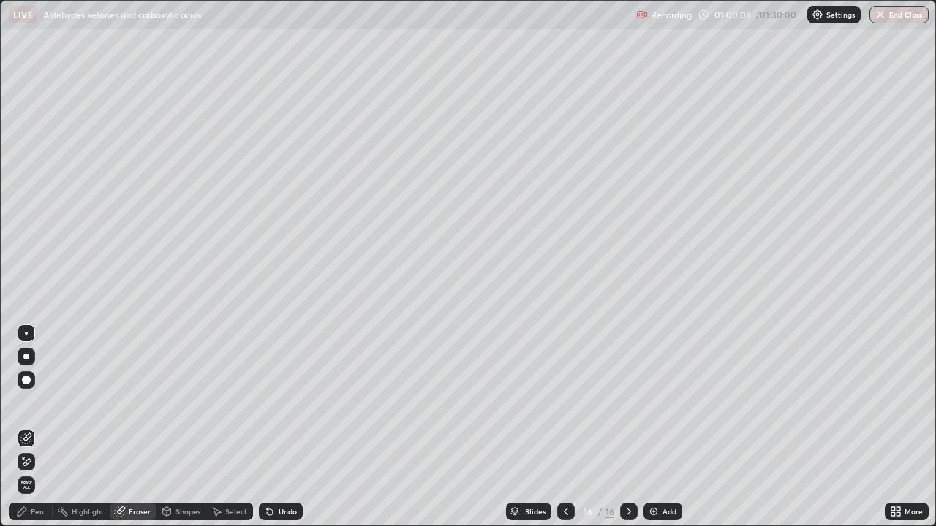
click at [42, 427] on div "Pen" at bounding box center [37, 511] width 13 height 7
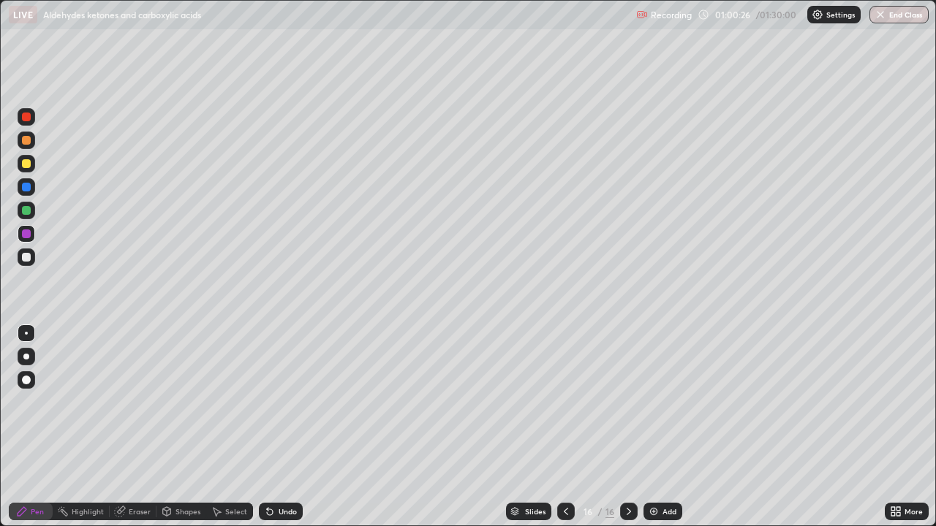
click at [23, 208] on div at bounding box center [26, 210] width 9 height 9
click at [20, 185] on div at bounding box center [27, 187] width 18 height 18
click at [135, 427] on div "Eraser" at bounding box center [140, 511] width 22 height 7
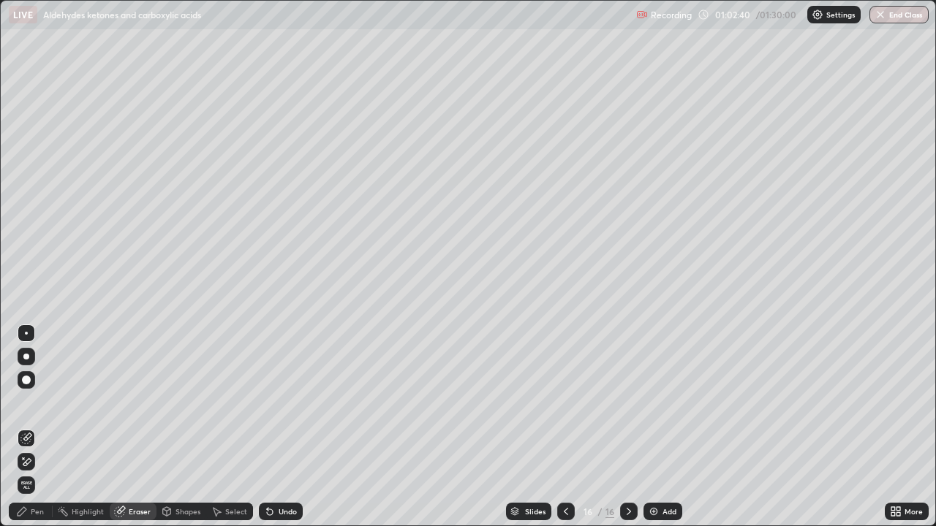
click at [41, 427] on div "Pen" at bounding box center [37, 511] width 13 height 7
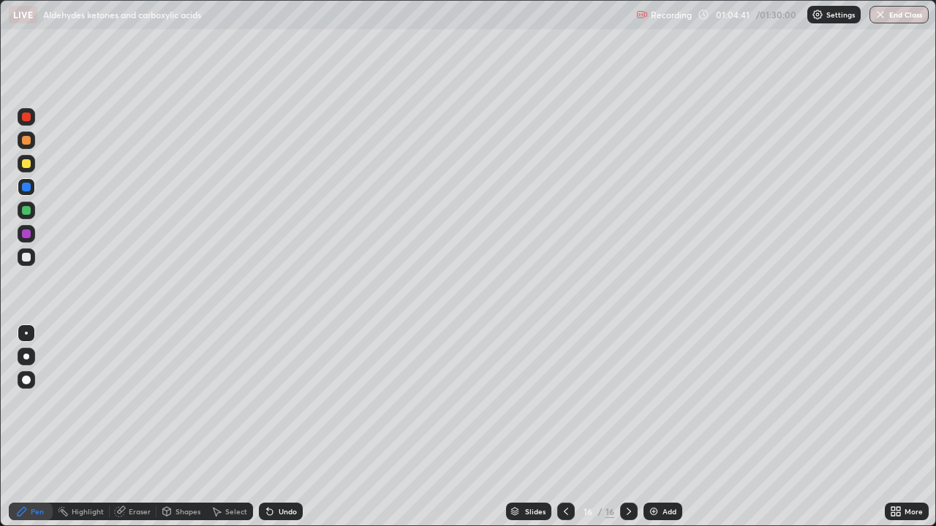
click at [672, 427] on div "Add" at bounding box center [669, 511] width 14 height 7
click at [29, 210] on div at bounding box center [26, 210] width 9 height 9
click at [26, 162] on div at bounding box center [26, 163] width 9 height 9
click at [28, 138] on div at bounding box center [26, 140] width 9 height 9
click at [25, 184] on div at bounding box center [26, 187] width 9 height 9
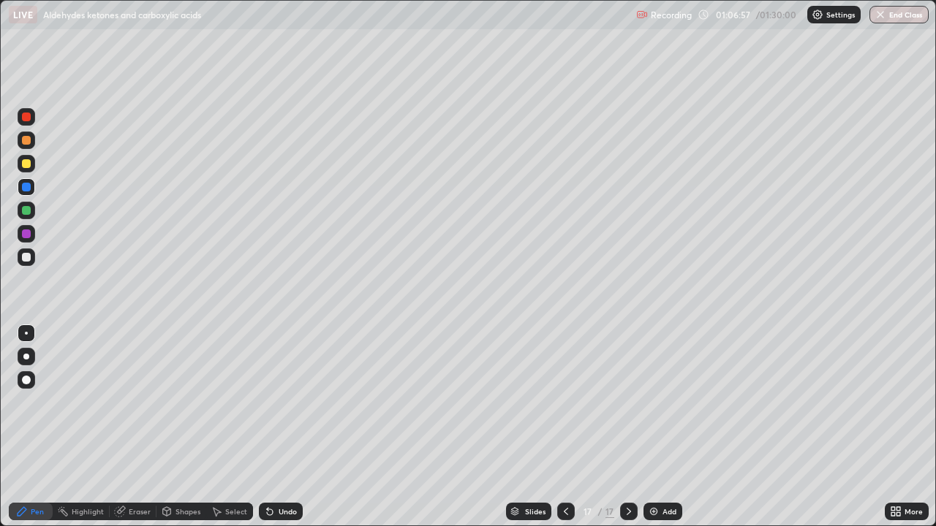
click at [29, 166] on div at bounding box center [26, 163] width 9 height 9
click at [23, 209] on div at bounding box center [26, 210] width 9 height 9
click at [24, 232] on div at bounding box center [26, 234] width 9 height 9
click at [140, 427] on div "Eraser" at bounding box center [140, 511] width 22 height 7
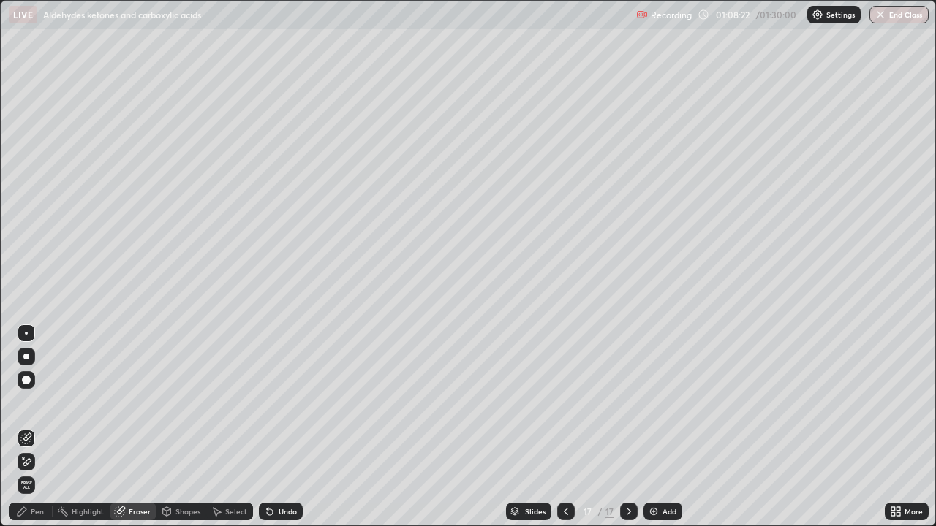
click at [31, 427] on div "Pen" at bounding box center [37, 511] width 13 height 7
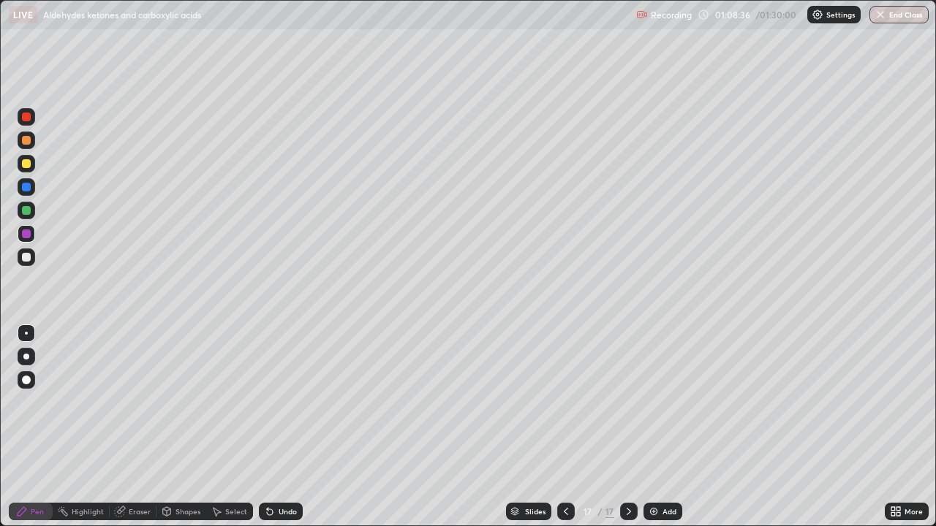
click at [24, 139] on div at bounding box center [26, 140] width 9 height 9
click at [674, 427] on div "Add" at bounding box center [669, 511] width 14 height 7
click at [565, 427] on icon at bounding box center [566, 511] width 4 height 7
click at [627, 427] on icon at bounding box center [629, 512] width 12 height 12
click at [566, 427] on icon at bounding box center [566, 512] width 12 height 12
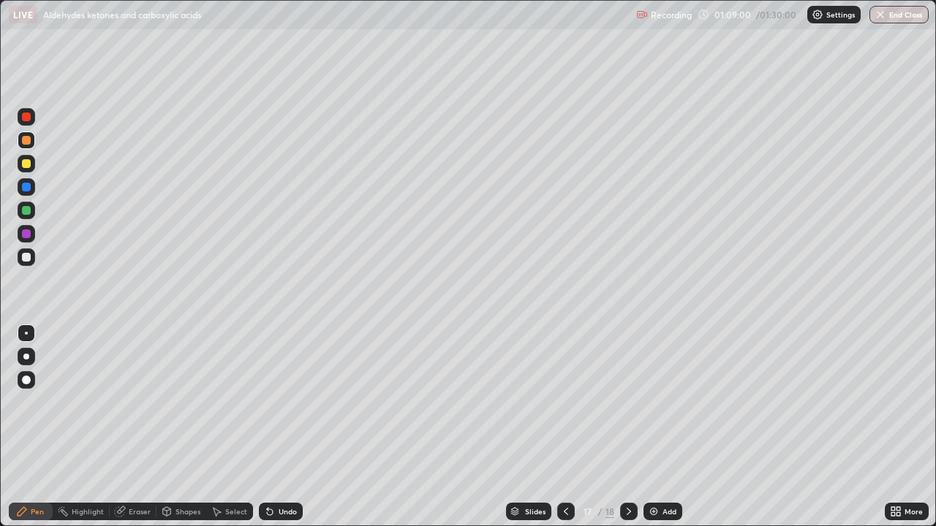
click at [627, 427] on div at bounding box center [629, 512] width 18 height 18
click at [24, 211] on div at bounding box center [26, 210] width 9 height 9
click at [27, 140] on div at bounding box center [26, 140] width 9 height 9
click at [564, 427] on icon at bounding box center [566, 512] width 12 height 12
click at [625, 427] on icon at bounding box center [629, 512] width 12 height 12
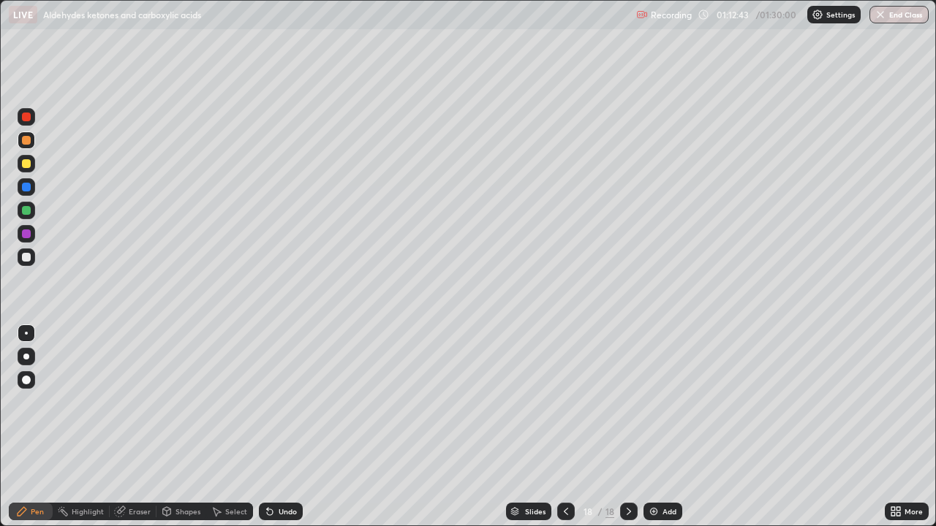
click at [26, 238] on div at bounding box center [26, 234] width 9 height 9
click at [25, 212] on div at bounding box center [26, 210] width 9 height 9
click at [26, 237] on div at bounding box center [26, 234] width 9 height 9
click at [23, 212] on div at bounding box center [26, 210] width 9 height 9
click at [27, 140] on div at bounding box center [26, 140] width 9 height 9
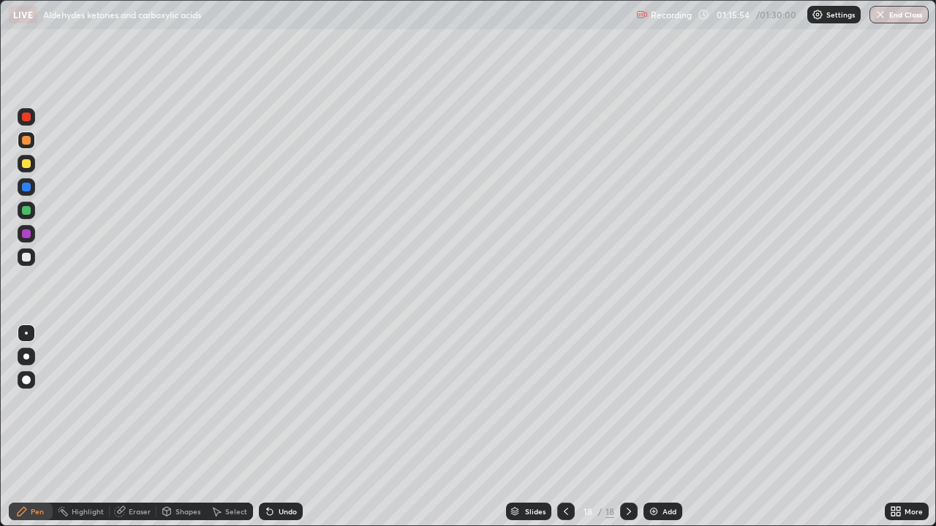
click at [663, 427] on div "Add" at bounding box center [669, 511] width 14 height 7
click at [28, 189] on div at bounding box center [26, 187] width 9 height 9
click at [25, 233] on div at bounding box center [26, 234] width 9 height 9
click at [655, 427] on img at bounding box center [654, 512] width 12 height 12
click at [24, 214] on div at bounding box center [26, 210] width 9 height 9
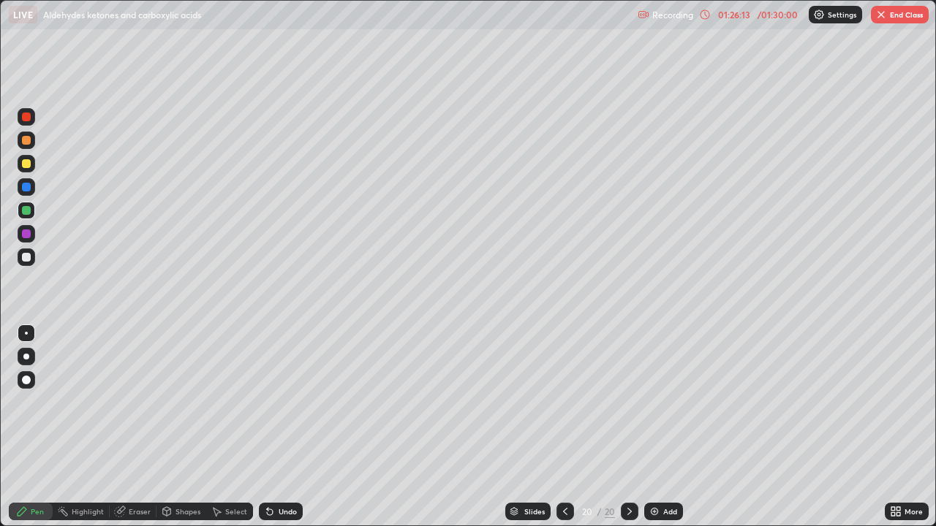
click at [705, 14] on icon at bounding box center [705, 15] width 12 height 12
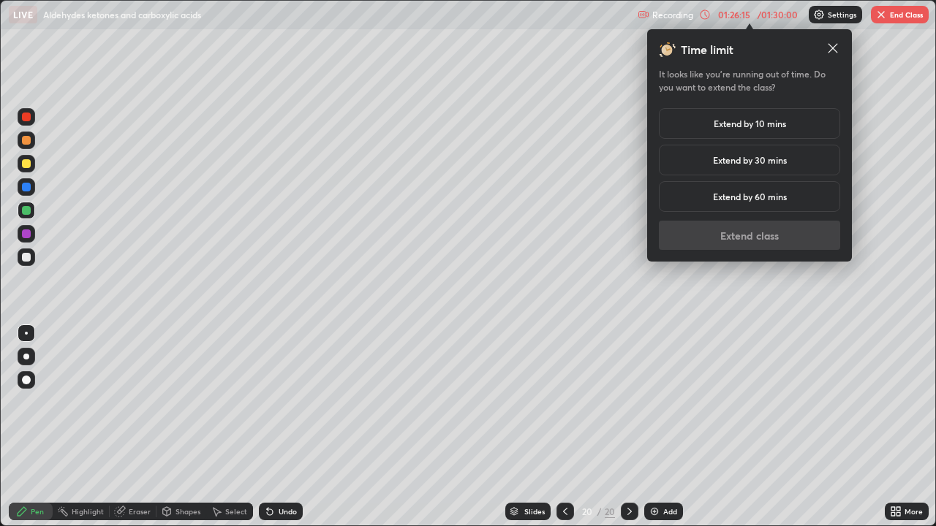
click at [713, 160] on h5 "Extend by 30 mins" at bounding box center [750, 160] width 74 height 13
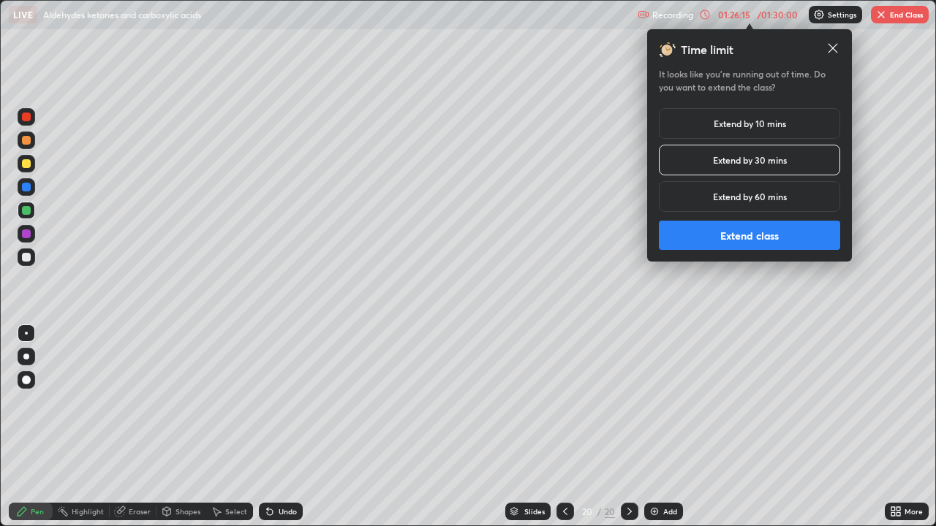
click at [722, 232] on button "Extend class" at bounding box center [749, 235] width 181 height 29
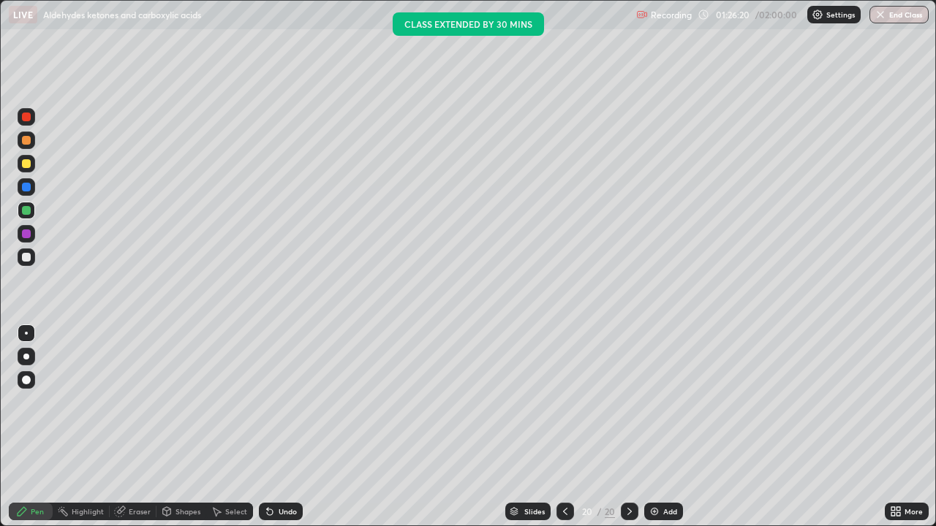
click at [29, 164] on div at bounding box center [26, 163] width 9 height 9
click at [23, 139] on div at bounding box center [26, 140] width 9 height 9
click at [23, 256] on div at bounding box center [26, 257] width 9 height 9
click at [26, 235] on div at bounding box center [26, 234] width 9 height 9
click at [23, 186] on div at bounding box center [26, 187] width 9 height 9
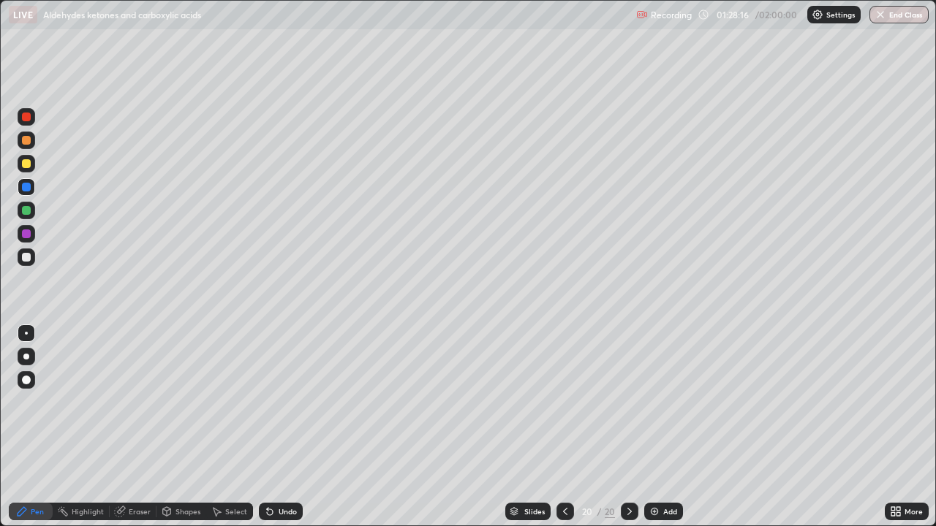
click at [25, 121] on div at bounding box center [26, 117] width 9 height 9
click at [20, 210] on div at bounding box center [27, 211] width 18 height 18
click at [660, 427] on div "Add" at bounding box center [663, 512] width 39 height 18
click at [26, 166] on div at bounding box center [26, 163] width 9 height 9
click at [33, 232] on div at bounding box center [27, 234] width 18 height 18
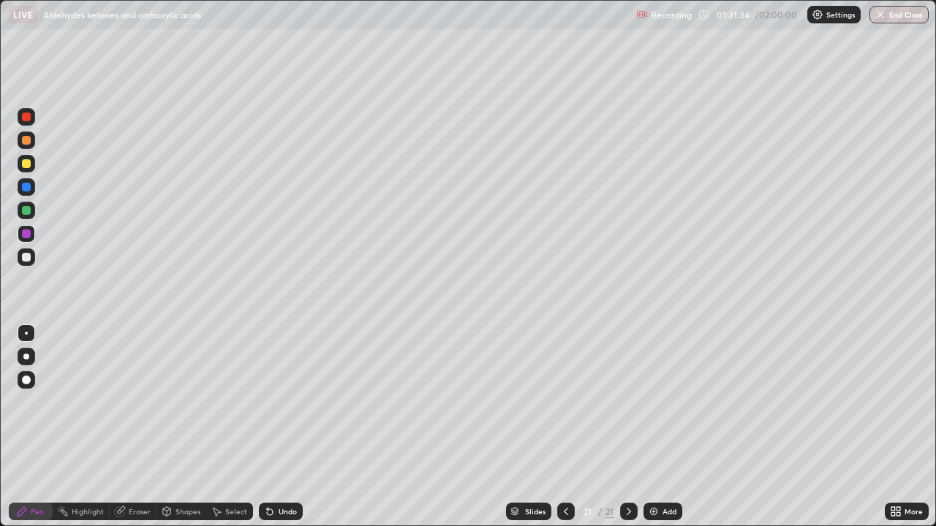
click at [25, 165] on div at bounding box center [26, 163] width 9 height 9
click at [26, 190] on div at bounding box center [26, 187] width 9 height 9
click at [655, 427] on img at bounding box center [654, 512] width 12 height 12
click at [25, 211] on div at bounding box center [26, 210] width 9 height 9
click at [29, 237] on div at bounding box center [26, 234] width 9 height 9
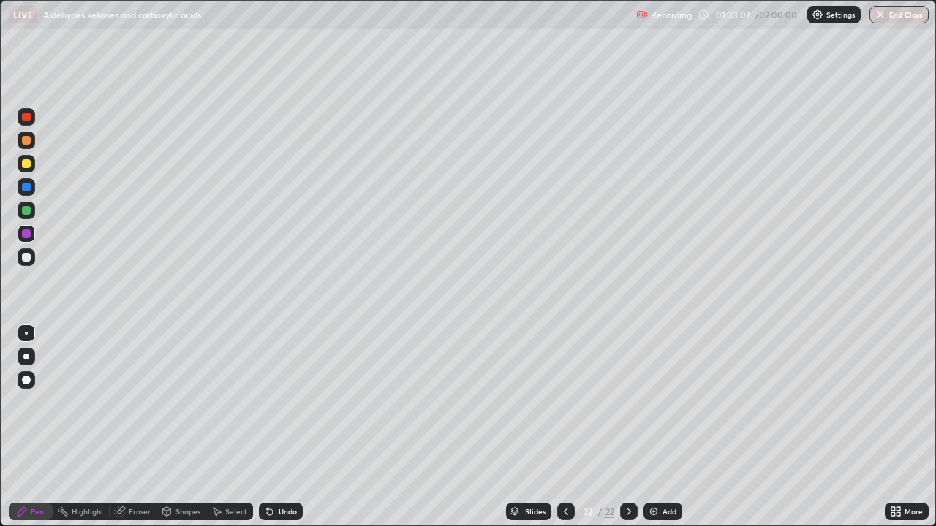
click at [26, 188] on div at bounding box center [26, 187] width 9 height 9
click at [26, 233] on div at bounding box center [26, 234] width 9 height 9
click at [662, 427] on div "Add" at bounding box center [669, 511] width 14 height 7
click at [146, 427] on div "Eraser" at bounding box center [140, 511] width 22 height 7
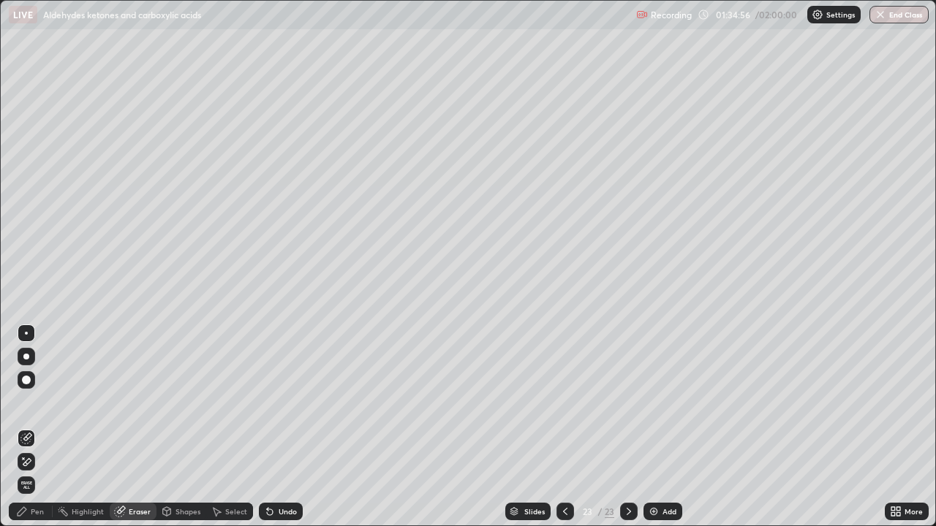
click at [37, 427] on div "Pen" at bounding box center [37, 511] width 13 height 7
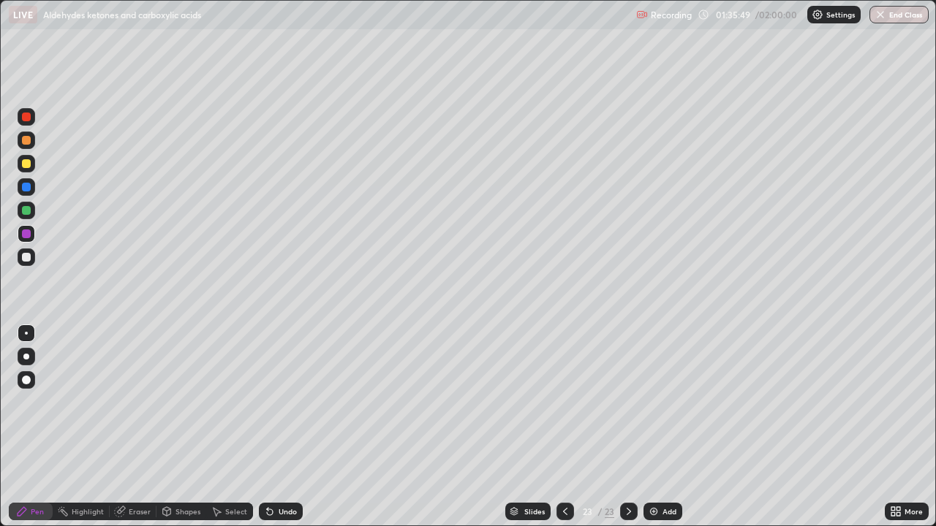
click at [29, 208] on div at bounding box center [26, 210] width 9 height 9
click at [665, 427] on div "Add" at bounding box center [669, 511] width 14 height 7
click at [22, 161] on div at bounding box center [26, 163] width 9 height 9
click at [666, 427] on div "Add" at bounding box center [669, 511] width 14 height 7
click at [28, 234] on div at bounding box center [26, 234] width 9 height 9
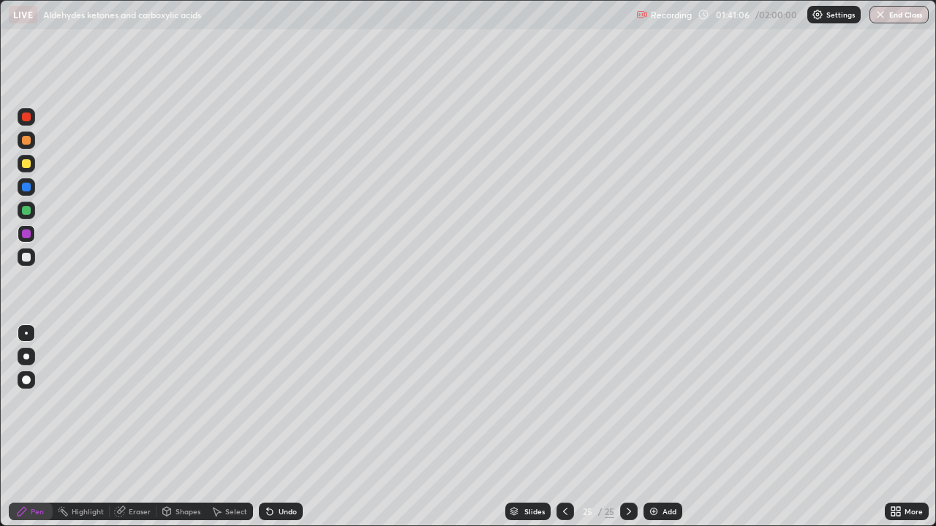
click at [23, 141] on div at bounding box center [26, 140] width 9 height 9
click at [24, 186] on div at bounding box center [26, 187] width 9 height 9
click at [664, 427] on div "Add" at bounding box center [669, 511] width 14 height 7
click at [33, 235] on div at bounding box center [27, 234] width 18 height 18
click at [24, 143] on div at bounding box center [26, 140] width 9 height 9
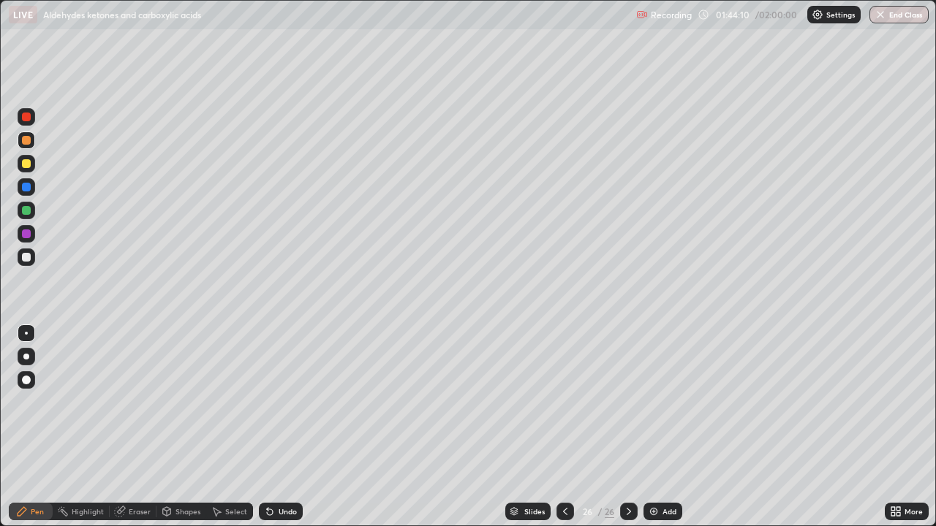
click at [663, 427] on div "Add" at bounding box center [669, 511] width 14 height 7
click at [23, 235] on div at bounding box center [26, 234] width 9 height 9
click at [27, 212] on div at bounding box center [26, 210] width 9 height 9
click at [26, 165] on div at bounding box center [26, 163] width 9 height 9
click at [673, 427] on div "Add" at bounding box center [662, 512] width 39 height 18
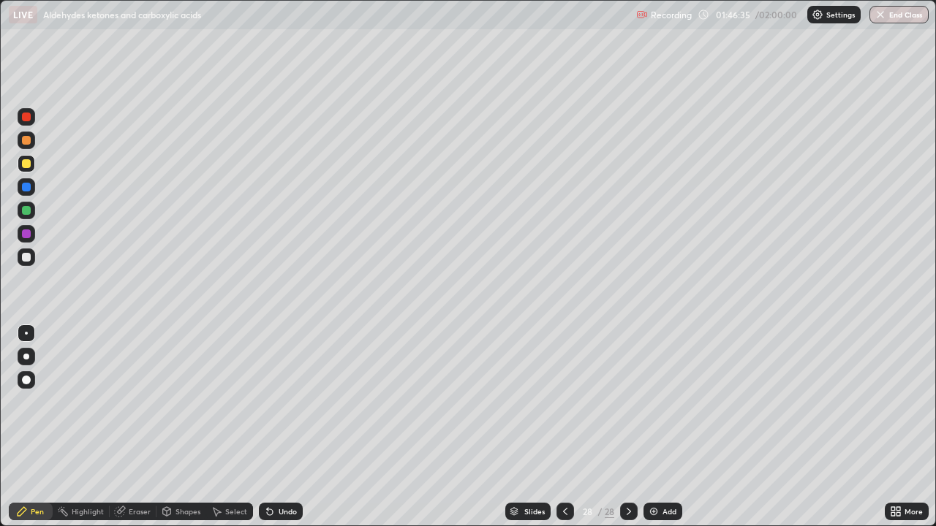
click at [34, 214] on div at bounding box center [27, 211] width 18 height 18
click at [664, 427] on div "Add" at bounding box center [669, 511] width 14 height 7
click at [25, 233] on div at bounding box center [26, 234] width 9 height 9
click at [27, 167] on div at bounding box center [26, 163] width 9 height 9
click at [661, 427] on div "Add" at bounding box center [662, 512] width 39 height 18
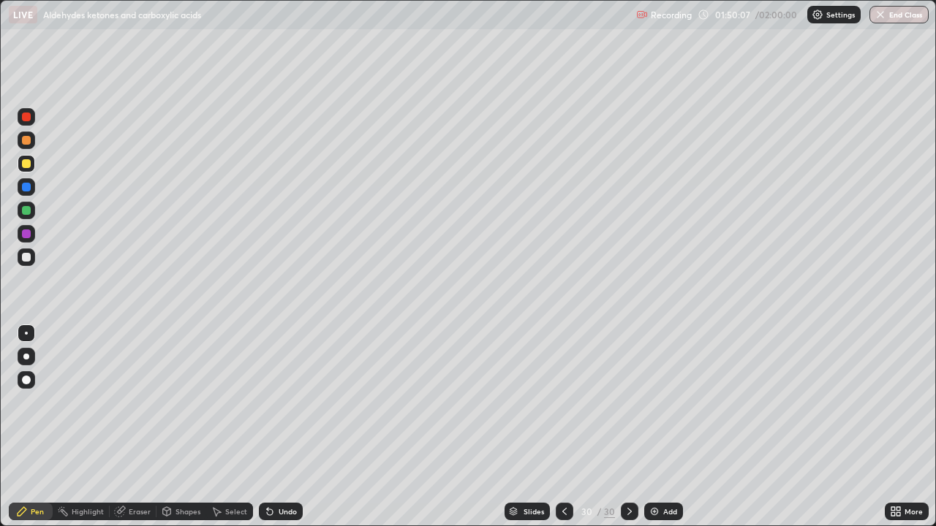
click at [28, 146] on div at bounding box center [27, 141] width 18 height 18
click at [28, 230] on div at bounding box center [26, 234] width 9 height 9
click at [26, 209] on div at bounding box center [26, 210] width 9 height 9
click at [27, 234] on div at bounding box center [26, 234] width 9 height 9
click at [655, 427] on img at bounding box center [655, 512] width 12 height 12
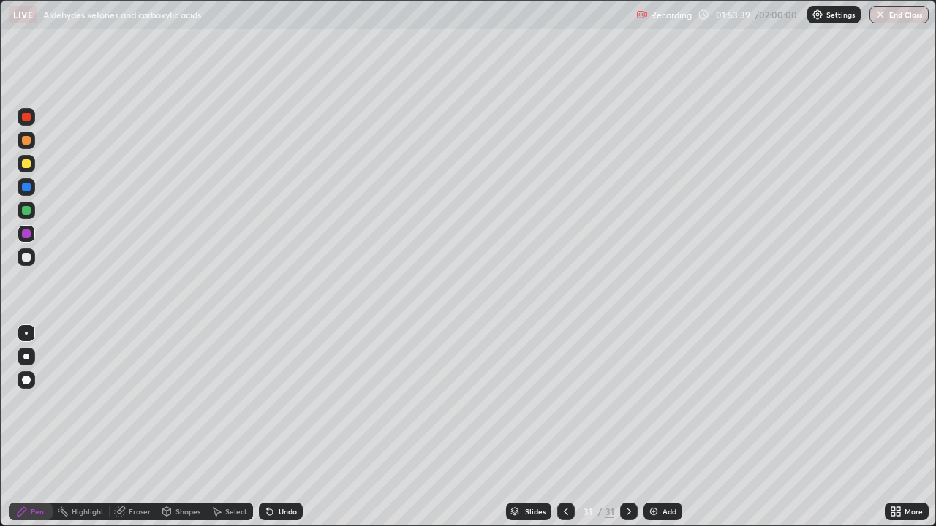
click at [27, 187] on div at bounding box center [26, 187] width 9 height 9
click at [30, 140] on div at bounding box center [26, 140] width 9 height 9
click at [705, 13] on icon at bounding box center [705, 15] width 12 height 12
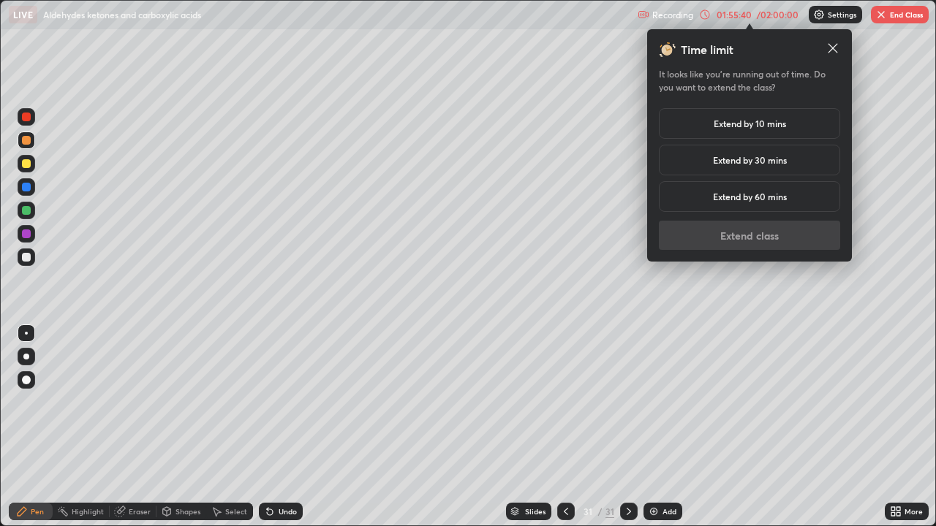
click at [706, 157] on div "Extend by 30 mins" at bounding box center [749, 160] width 181 height 31
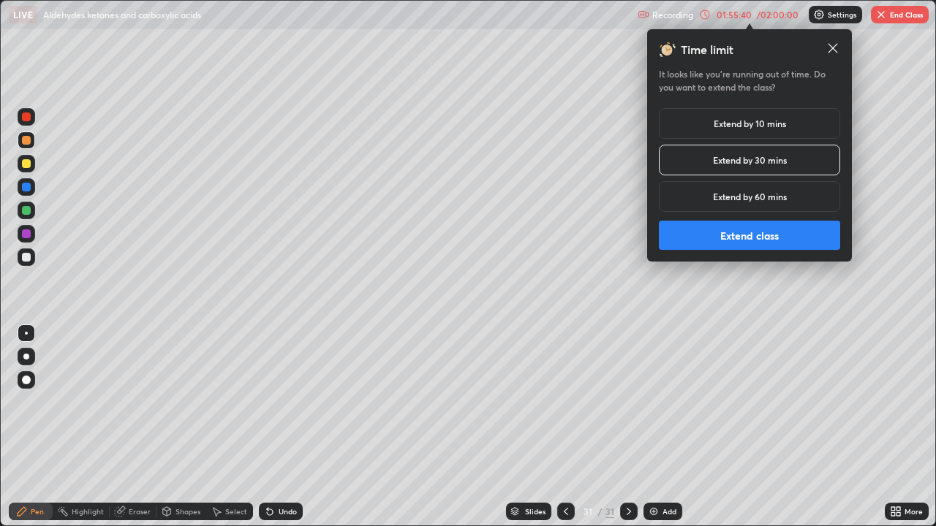
click at [712, 235] on button "Extend class" at bounding box center [749, 235] width 181 height 29
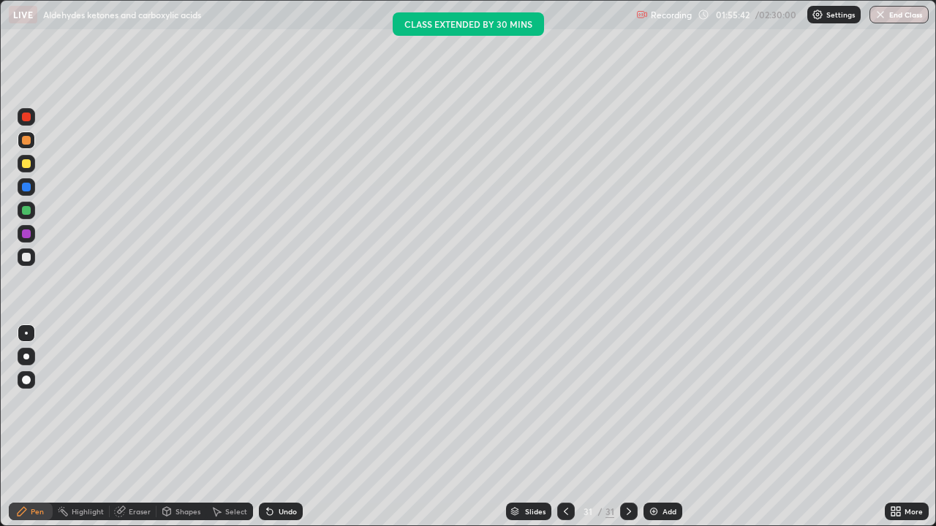
click at [27, 234] on div at bounding box center [26, 234] width 9 height 9
click at [24, 207] on div at bounding box center [26, 210] width 9 height 9
click at [667, 427] on div "Add" at bounding box center [669, 511] width 14 height 7
click at [664, 427] on div "Add" at bounding box center [669, 511] width 14 height 7
click at [23, 186] on div at bounding box center [26, 187] width 9 height 9
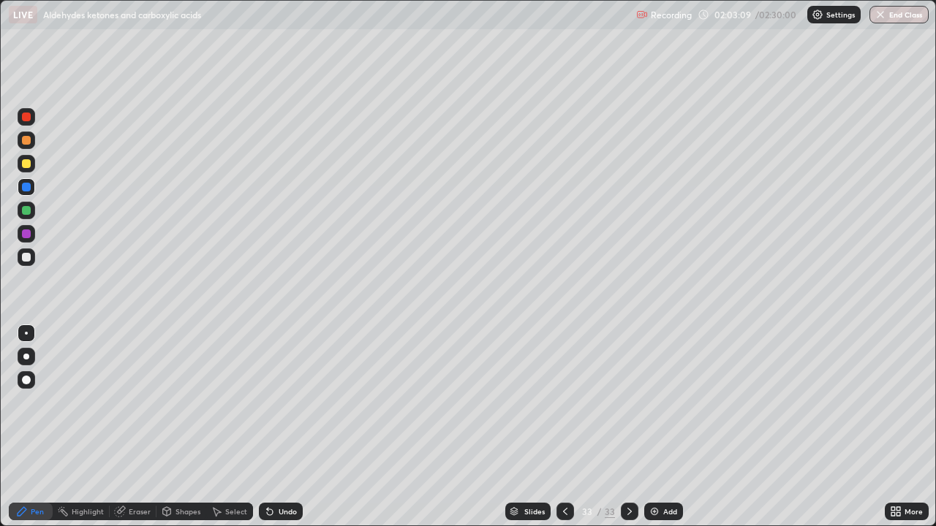
click at [28, 165] on div at bounding box center [26, 163] width 9 height 9
click at [660, 427] on div "Add" at bounding box center [663, 512] width 39 height 18
click at [559, 427] on icon at bounding box center [565, 512] width 12 height 12
click at [564, 427] on icon at bounding box center [565, 512] width 12 height 12
click at [87, 427] on div "Highlight" at bounding box center [88, 511] width 32 height 7
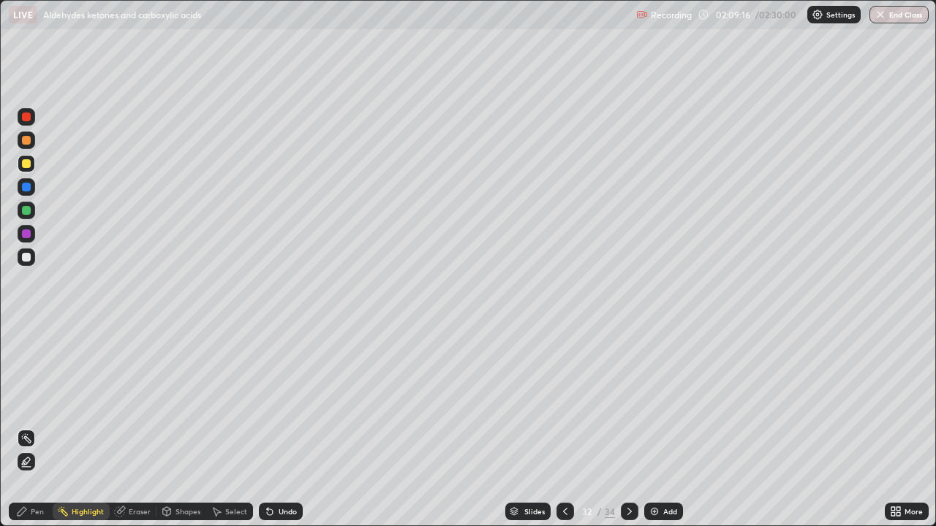
click at [27, 116] on div at bounding box center [26, 117] width 9 height 9
click at [34, 427] on div "Pen" at bounding box center [37, 511] width 13 height 7
click at [627, 427] on icon at bounding box center [629, 511] width 4 height 7
click at [629, 427] on icon at bounding box center [629, 511] width 4 height 7
click at [663, 427] on div "Add" at bounding box center [670, 511] width 14 height 7
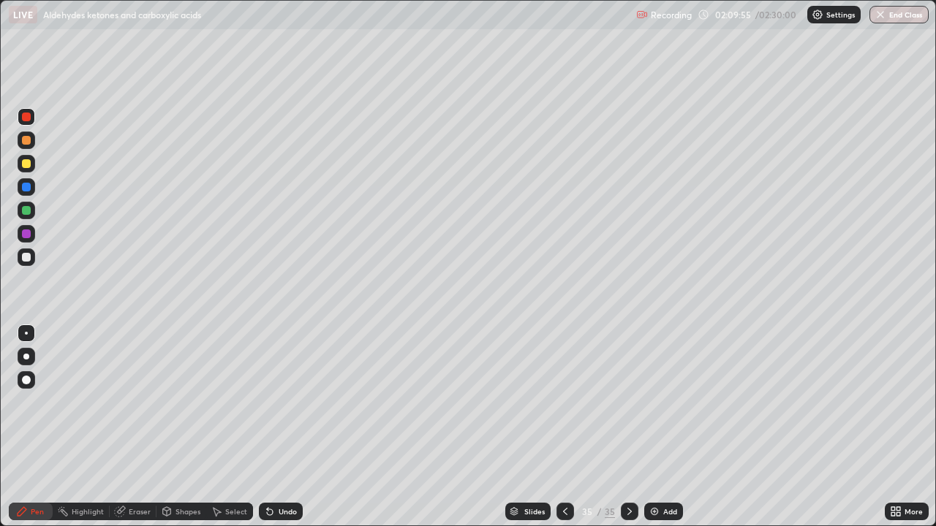
click at [34, 233] on div at bounding box center [27, 234] width 18 height 18
click at [28, 214] on div at bounding box center [26, 210] width 9 height 9
click at [666, 427] on div "Add" at bounding box center [670, 511] width 14 height 7
click at [24, 186] on div at bounding box center [26, 187] width 9 height 9
click at [26, 167] on div at bounding box center [26, 163] width 9 height 9
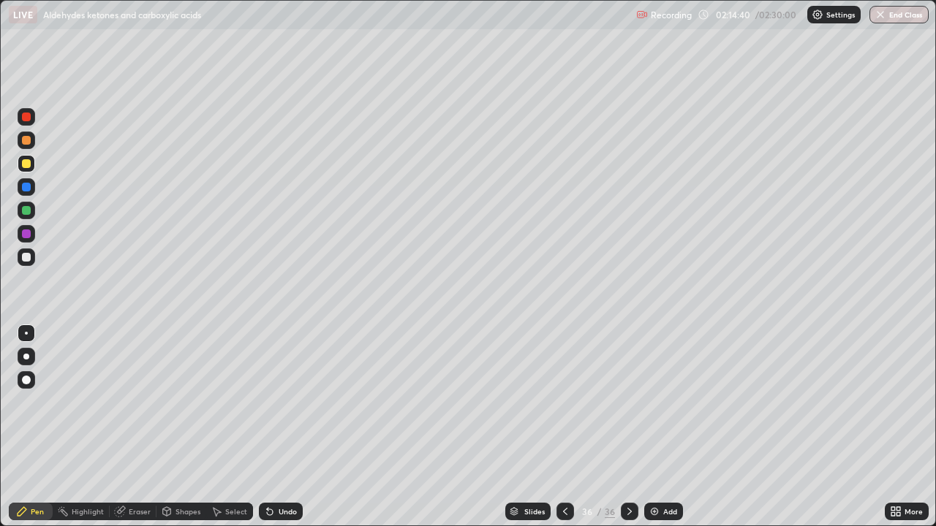
click at [667, 427] on div "Add" at bounding box center [670, 511] width 14 height 7
click at [27, 211] on div at bounding box center [26, 210] width 9 height 9
click at [670, 427] on div "Add" at bounding box center [669, 511] width 14 height 7
click at [26, 170] on div at bounding box center [27, 164] width 18 height 18
click at [27, 211] on div at bounding box center [26, 210] width 9 height 9
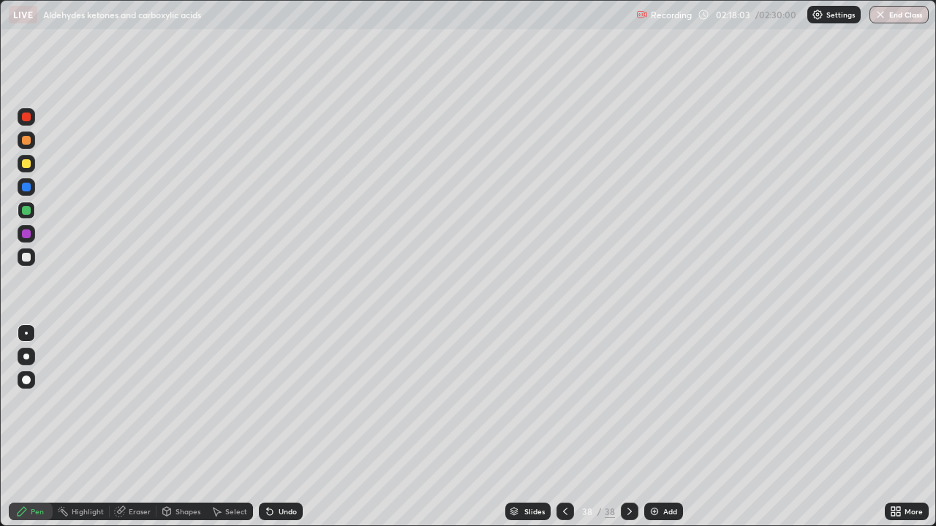
click at [565, 427] on icon at bounding box center [565, 512] width 12 height 12
click at [627, 427] on icon at bounding box center [630, 512] width 12 height 12
click at [661, 427] on div "Add" at bounding box center [663, 512] width 39 height 18
click at [24, 186] on div at bounding box center [26, 187] width 9 height 9
click at [661, 427] on div "Add" at bounding box center [663, 512] width 39 height 18
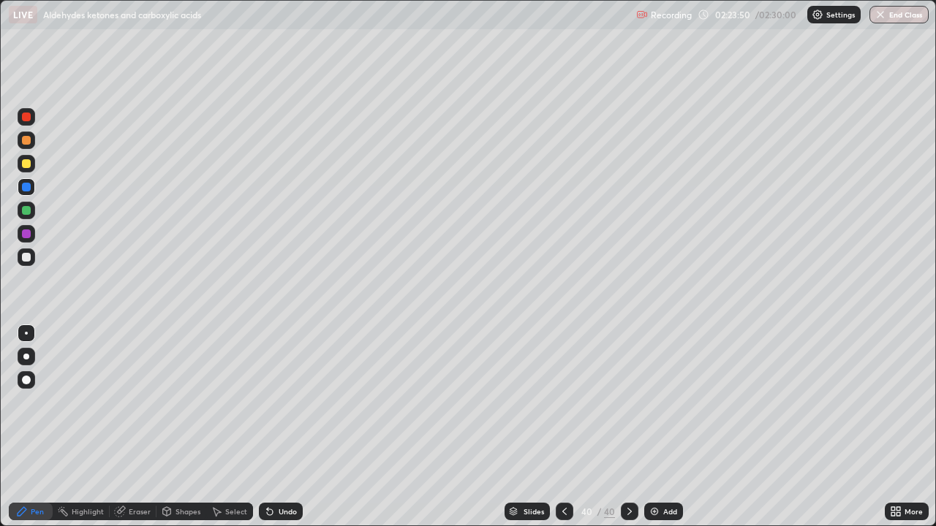
click at [25, 234] on div at bounding box center [26, 234] width 9 height 9
click at [31, 212] on div at bounding box center [27, 211] width 18 height 18
click at [27, 140] on div at bounding box center [26, 140] width 9 height 9
click at [705, 14] on icon at bounding box center [705, 15] width 12 height 12
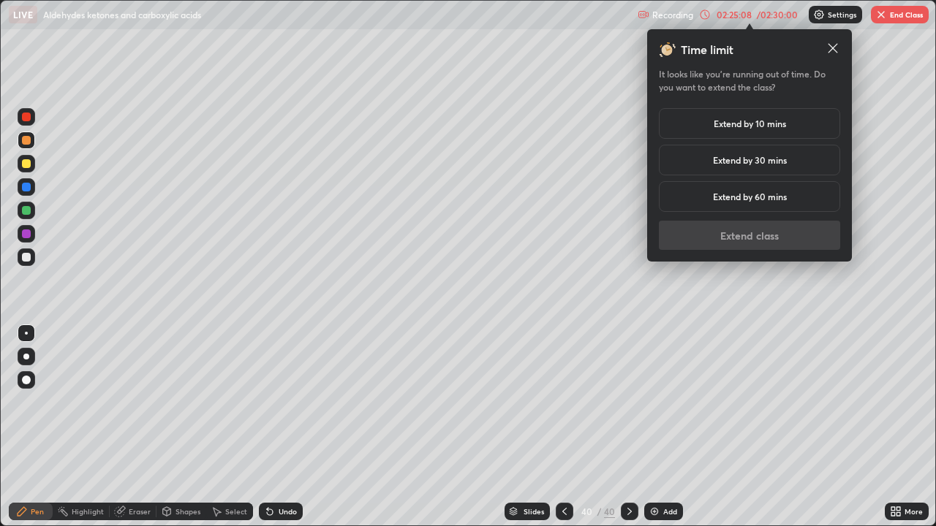
click at [699, 125] on div "Extend by 10 mins" at bounding box center [749, 123] width 181 height 31
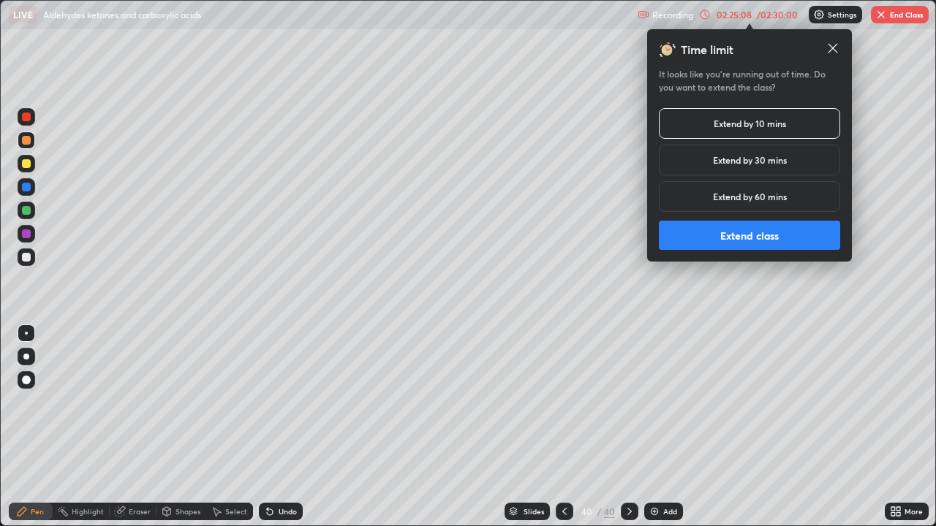
click at [692, 225] on button "Extend class" at bounding box center [749, 235] width 181 height 29
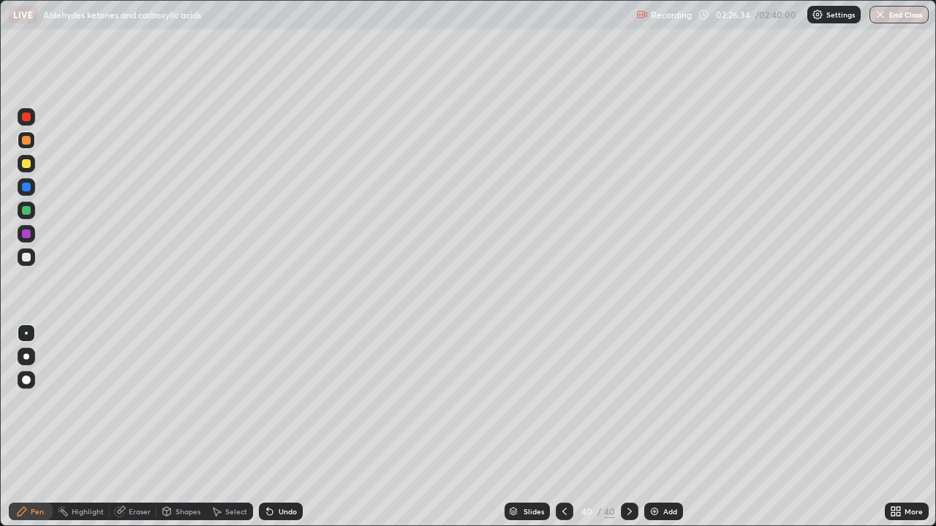
click at [656, 427] on img at bounding box center [655, 512] width 12 height 12
click at [28, 213] on div at bounding box center [26, 210] width 9 height 9
click at [665, 427] on div "Add" at bounding box center [669, 511] width 14 height 7
click at [25, 233] on div at bounding box center [26, 234] width 9 height 9
click at [28, 208] on div at bounding box center [26, 210] width 9 height 9
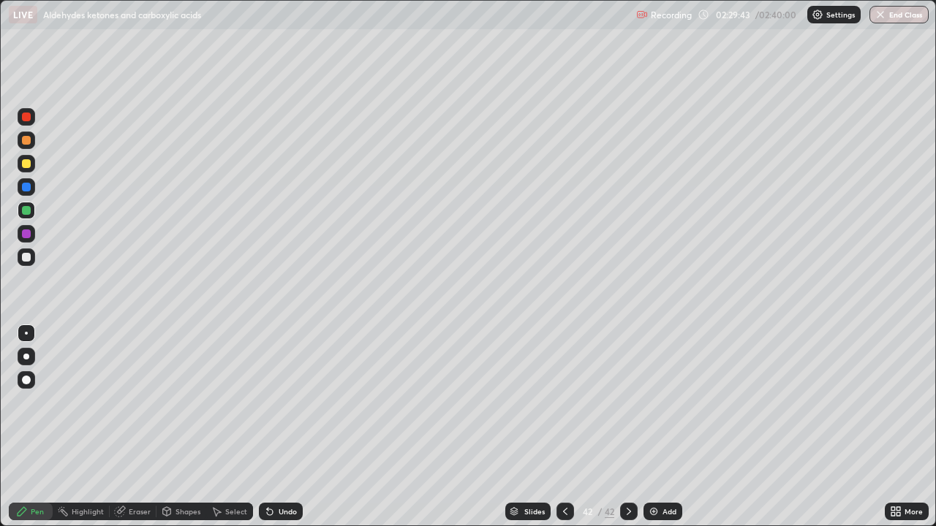
click at [26, 141] on div at bounding box center [26, 140] width 9 height 9
click at [896, 19] on button "End Class" at bounding box center [898, 15] width 59 height 18
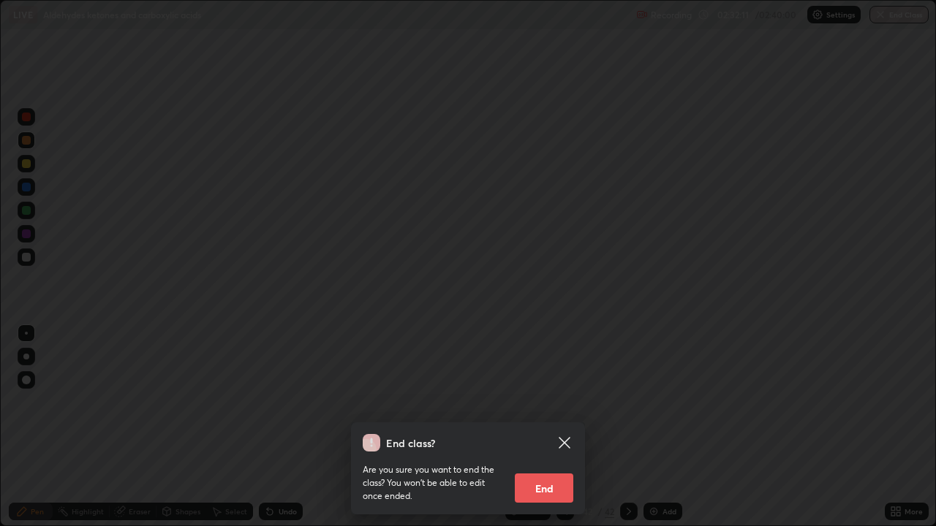
click at [542, 427] on button "End" at bounding box center [544, 488] width 58 height 29
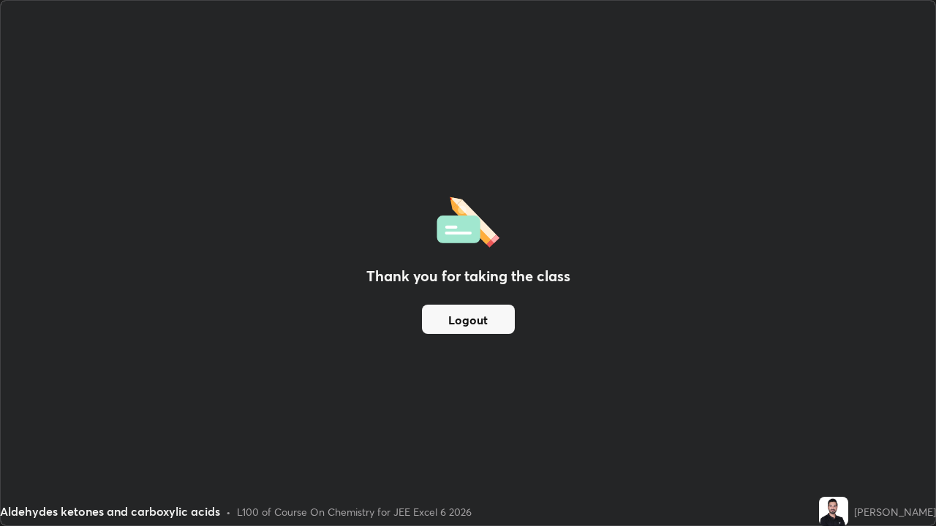
click at [127, 427] on div "Thank you for taking the class Logout" at bounding box center [468, 263] width 934 height 525
click at [880, 411] on div "Thank you for taking the class Logout" at bounding box center [468, 263] width 934 height 525
click at [836, 427] on div "Thank you for taking the class Logout" at bounding box center [468, 263] width 934 height 525
click at [908, 284] on div "Thank you for taking the class Logout" at bounding box center [468, 263] width 934 height 525
click at [485, 322] on button "Logout" at bounding box center [468, 319] width 93 height 29
